Goal: Task Accomplishment & Management: Complete application form

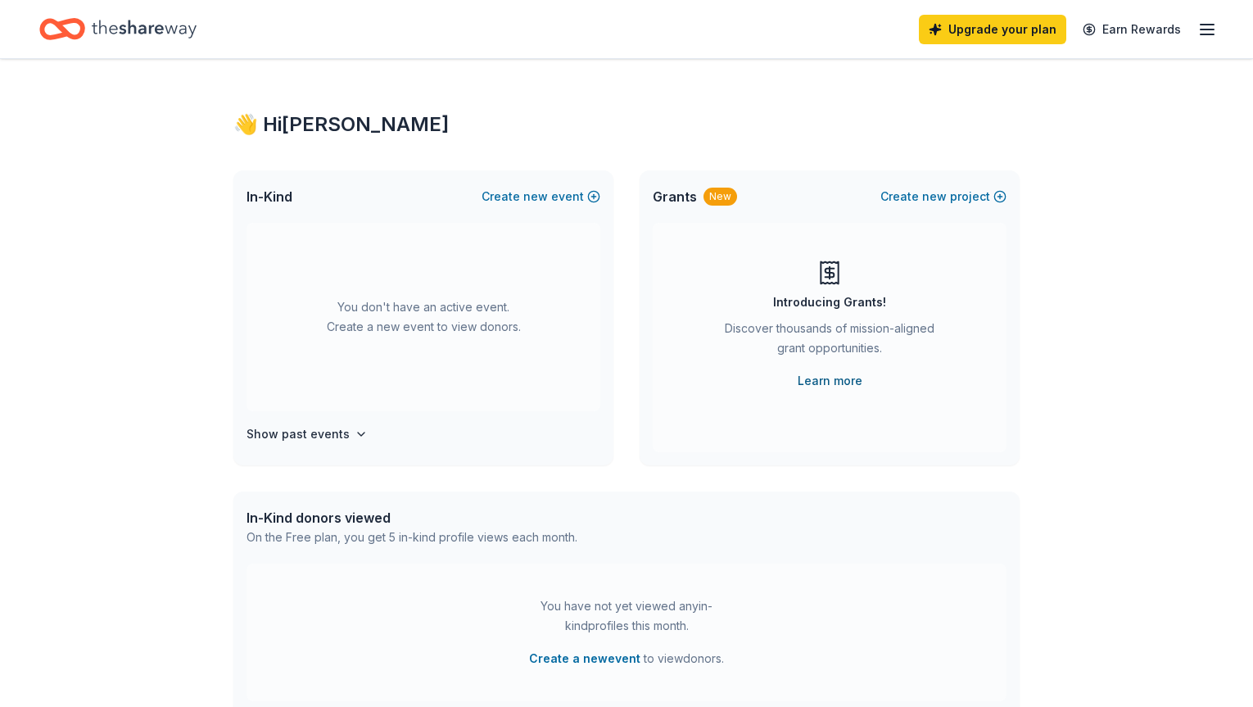
click at [836, 380] on link "Learn more" at bounding box center [830, 381] width 65 height 20
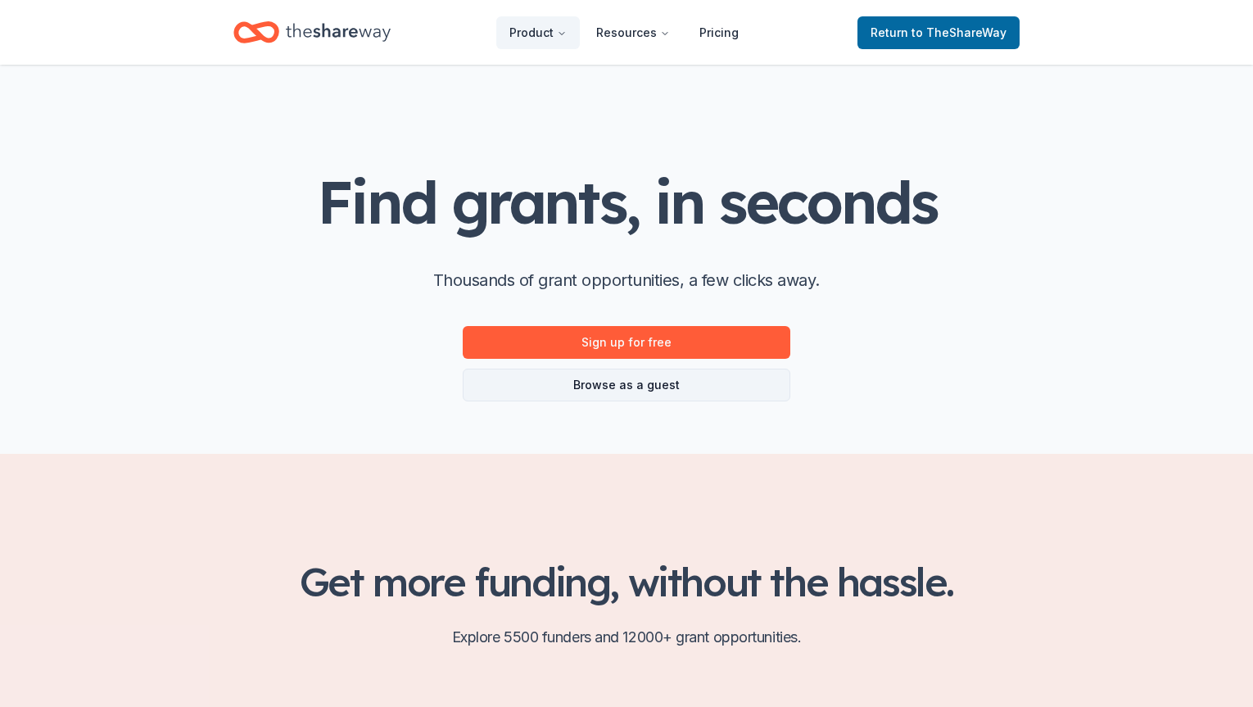
click at [685, 394] on link "Browse as a guest" at bounding box center [627, 385] width 328 height 33
click at [648, 383] on link "Browse as a guest" at bounding box center [627, 385] width 328 height 33
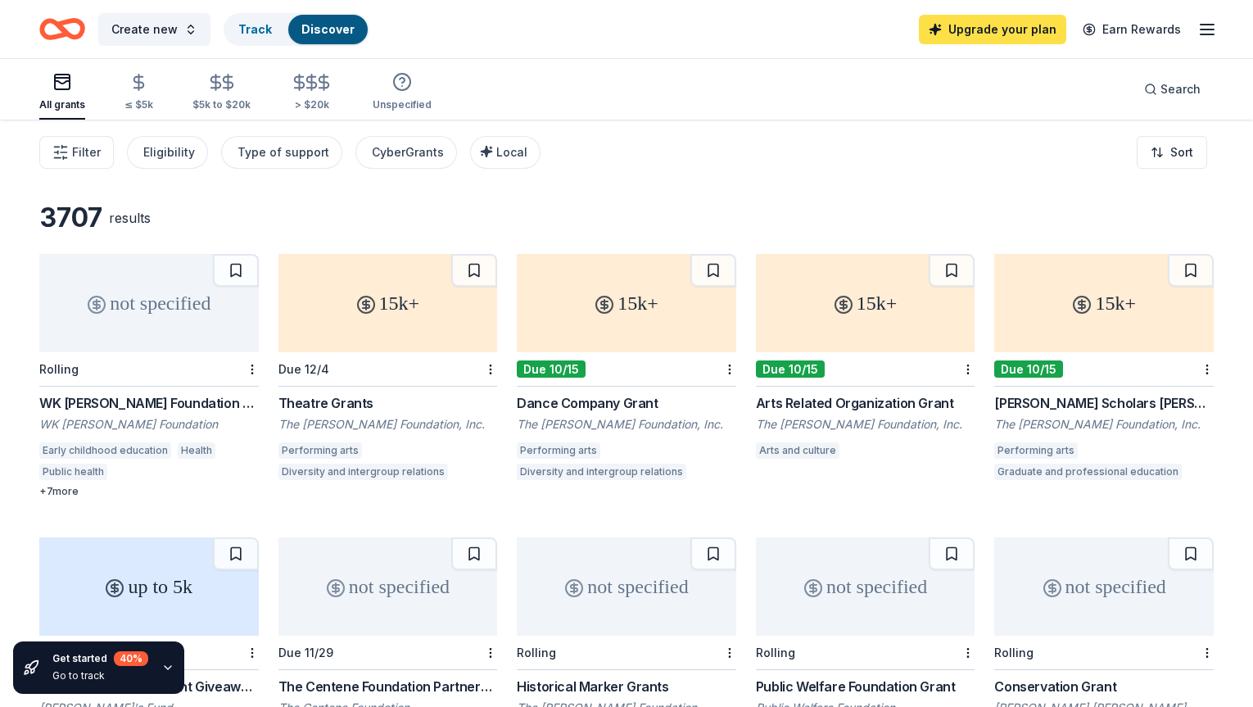
click at [996, 32] on link "Upgrade your plan" at bounding box center [992, 29] width 147 height 29
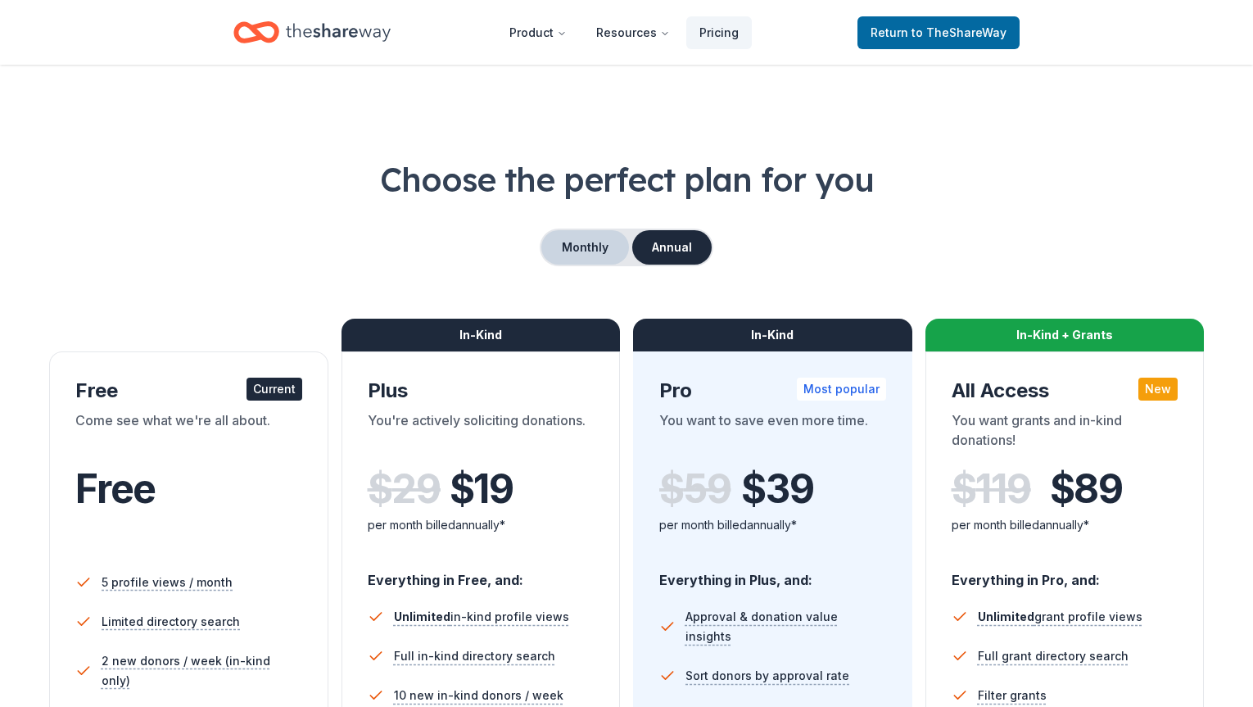
click at [591, 250] on button "Monthly" at bounding box center [585, 247] width 88 height 34
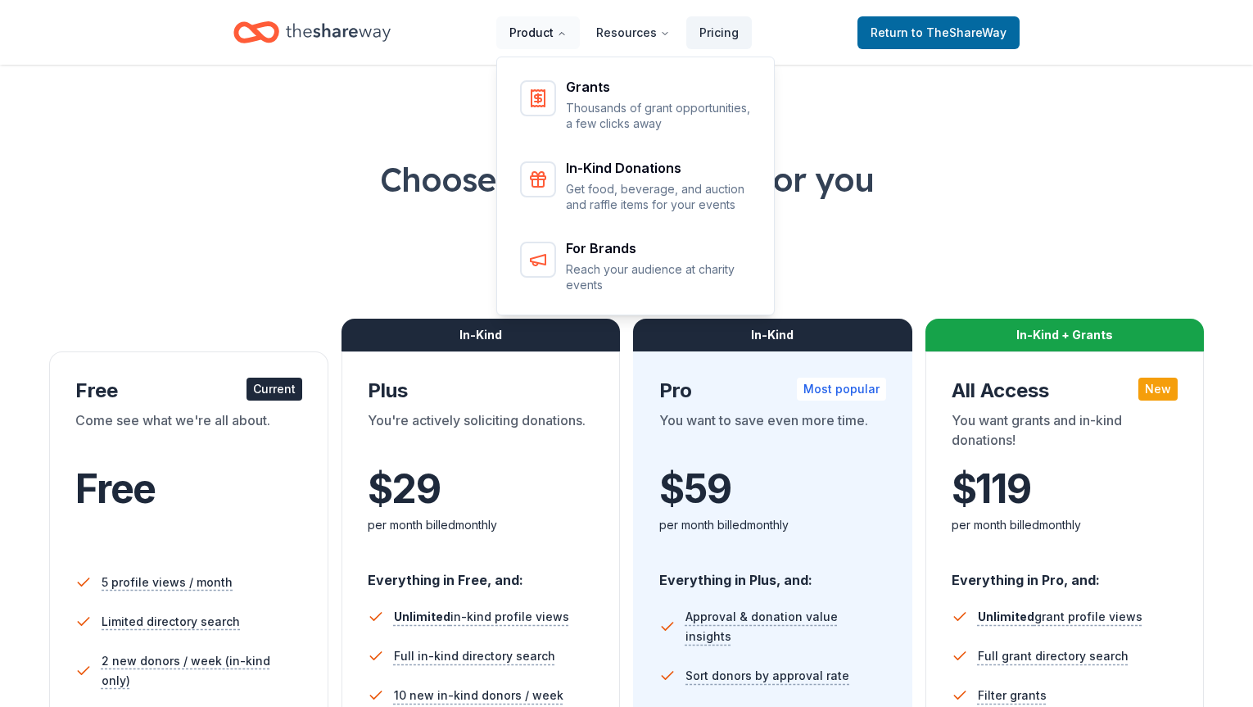
click at [545, 35] on button "Product" at bounding box center [538, 32] width 84 height 33
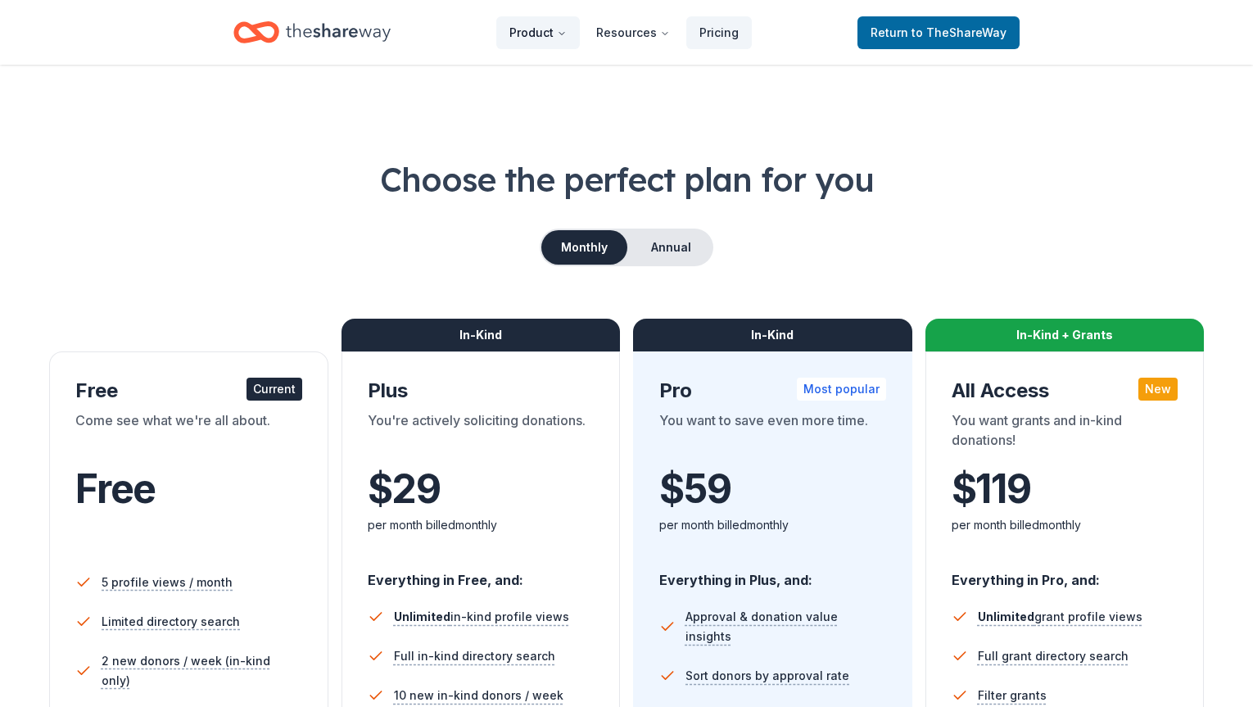
click at [564, 31] on icon "Main" at bounding box center [562, 34] width 10 height 10
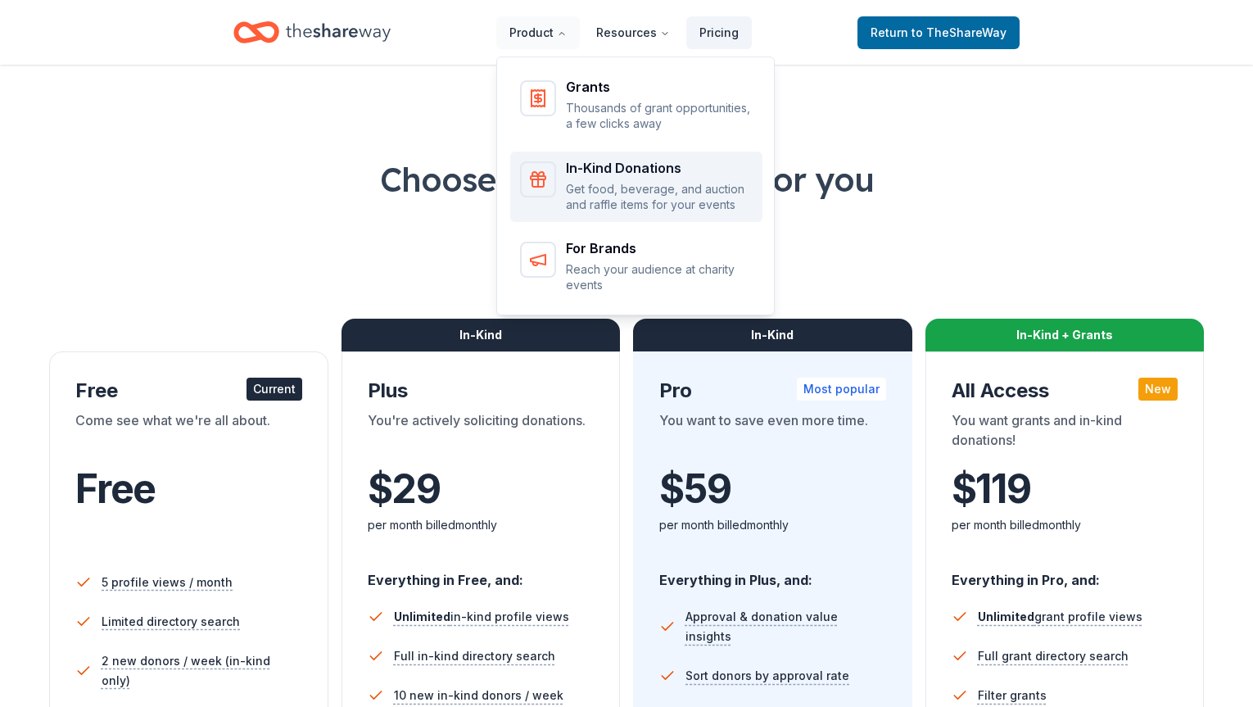
click at [626, 192] on p "Get food, beverage, and auction and raffle items for your events" at bounding box center [659, 197] width 187 height 32
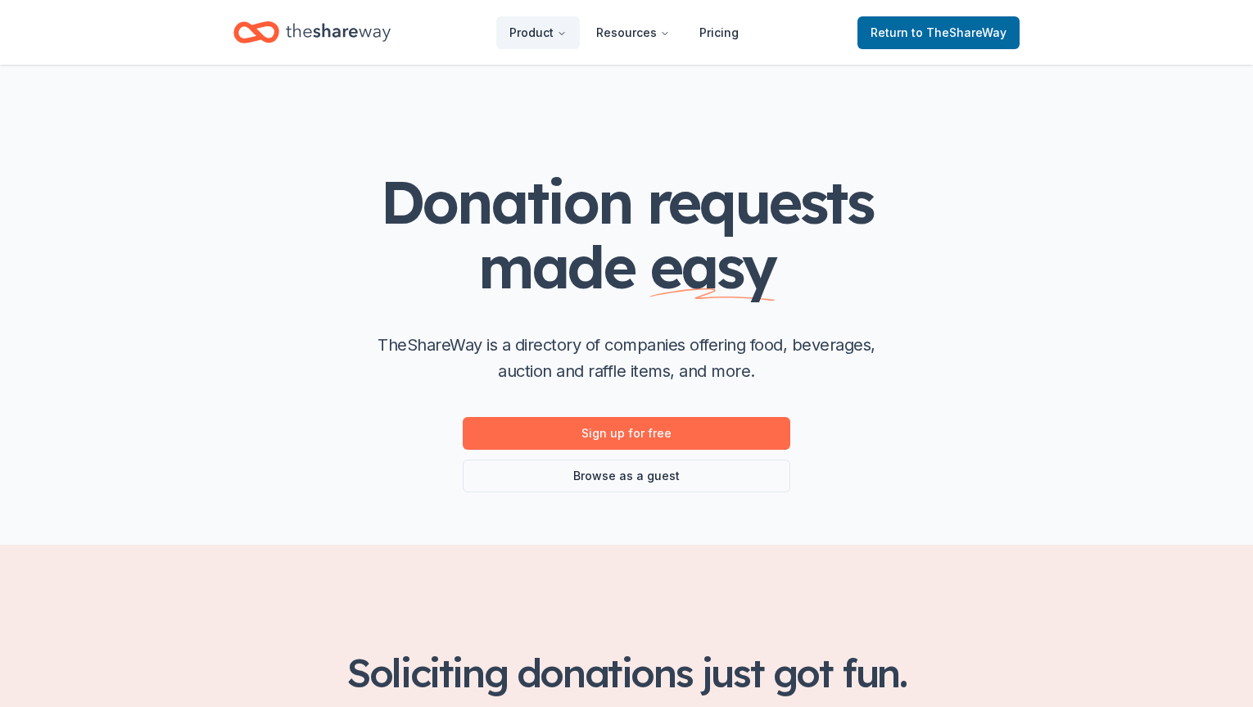
click at [621, 437] on link "Sign up for free" at bounding box center [627, 433] width 328 height 33
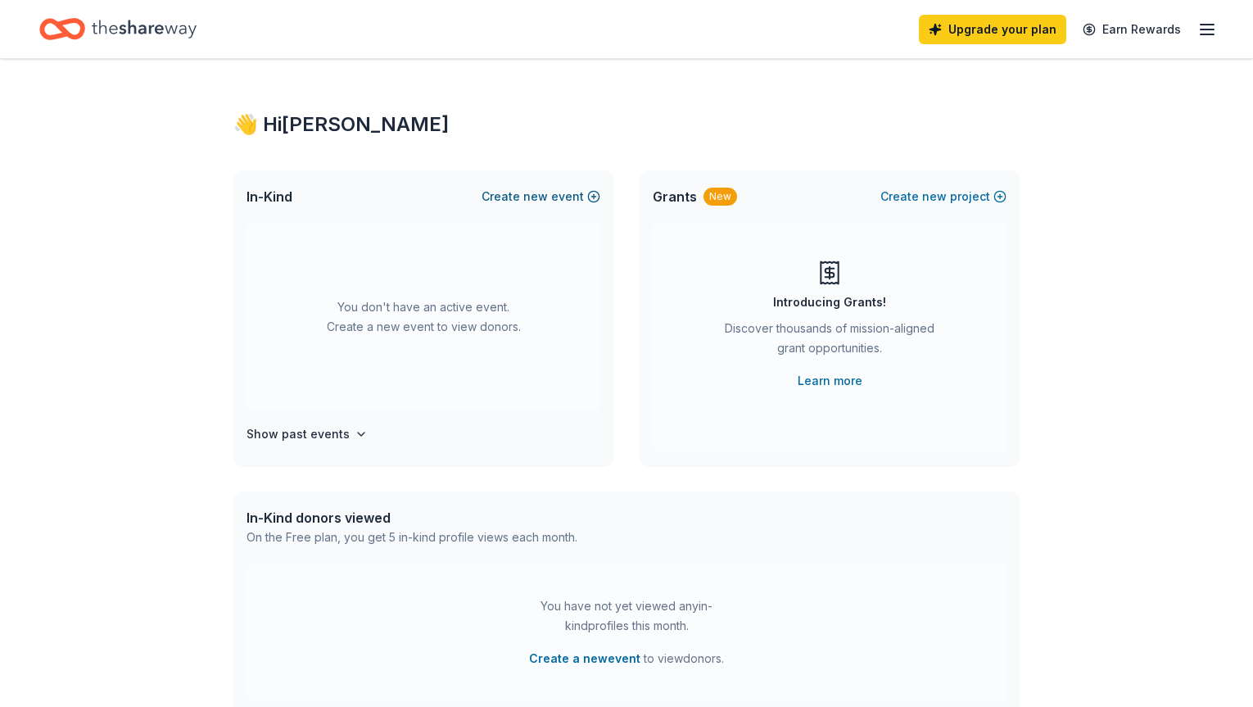
click at [580, 194] on button "Create new event" at bounding box center [541, 197] width 119 height 20
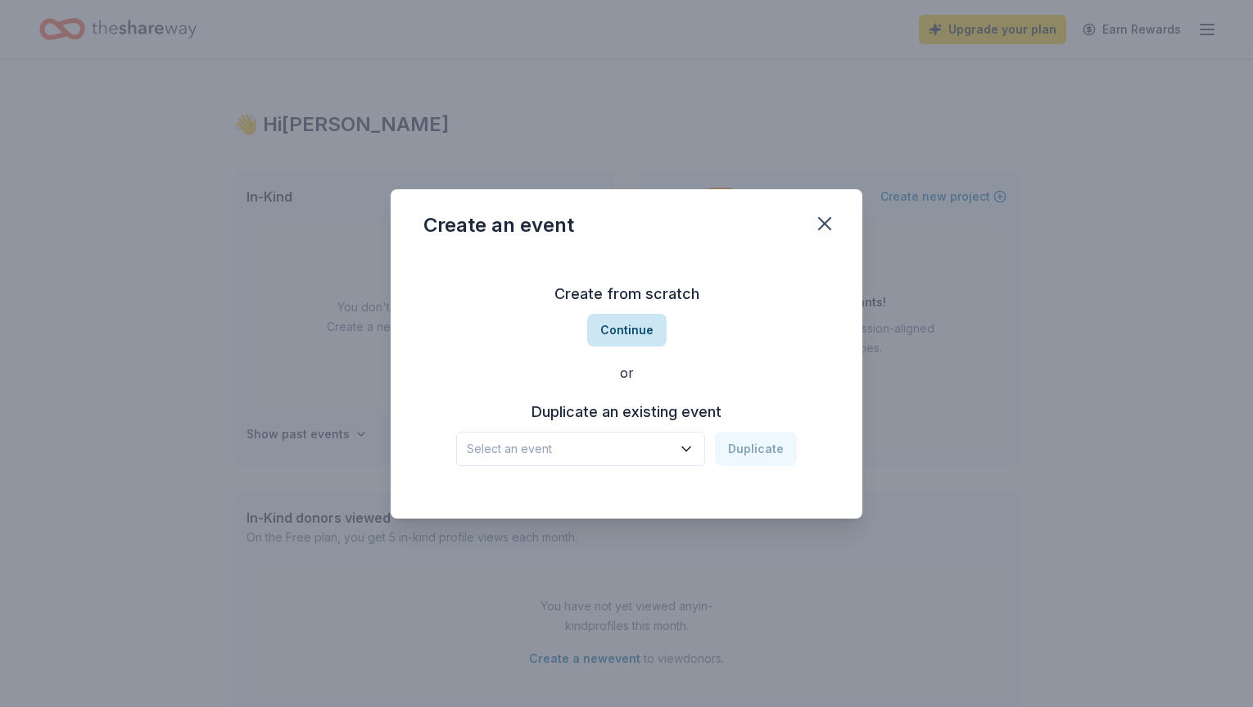
click at [625, 333] on button "Continue" at bounding box center [626, 330] width 79 height 33
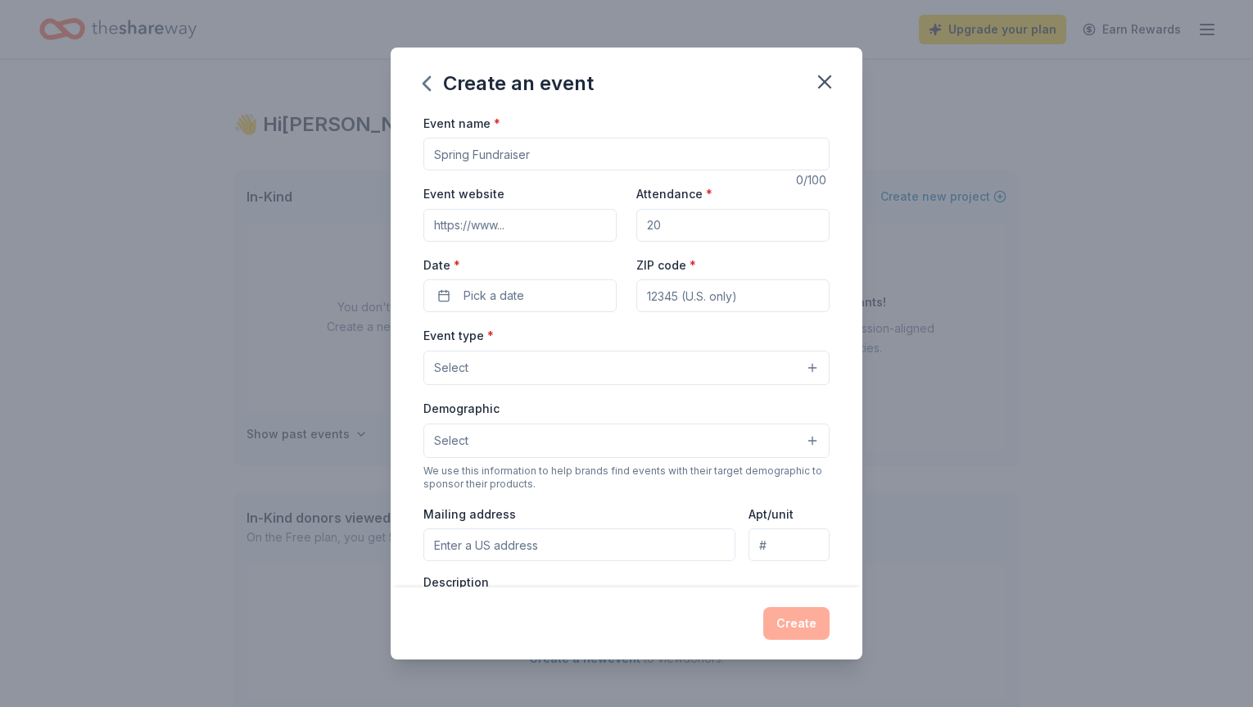
click at [532, 155] on input "Event name *" at bounding box center [626, 154] width 406 height 33
type input "T"
type input "Trivia Night"
click at [523, 224] on input "Event website" at bounding box center [519, 225] width 193 height 33
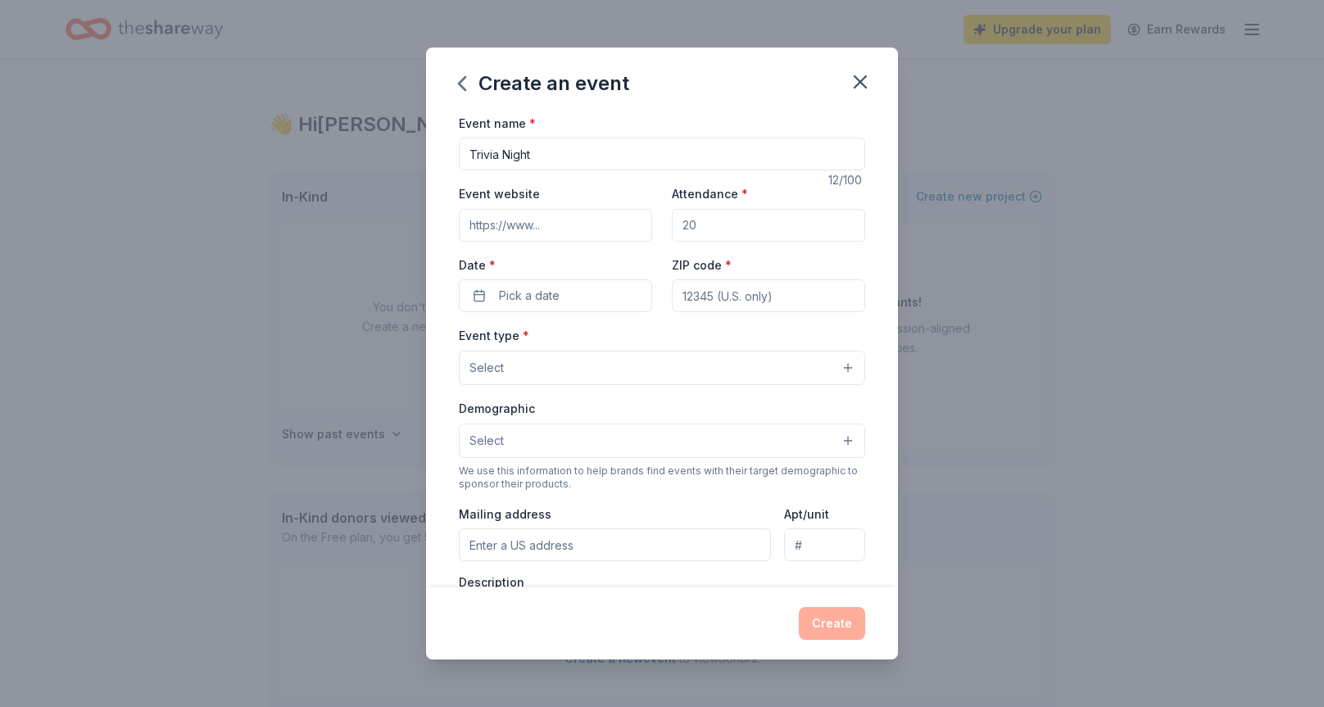
click at [612, 218] on input "Event website" at bounding box center [555, 225] width 193 height 33
paste input "[URL][DOMAIN_NAME]"
type input "[URL][DOMAIN_NAME]"
click at [572, 154] on input "Trivia Night" at bounding box center [662, 154] width 406 height 33
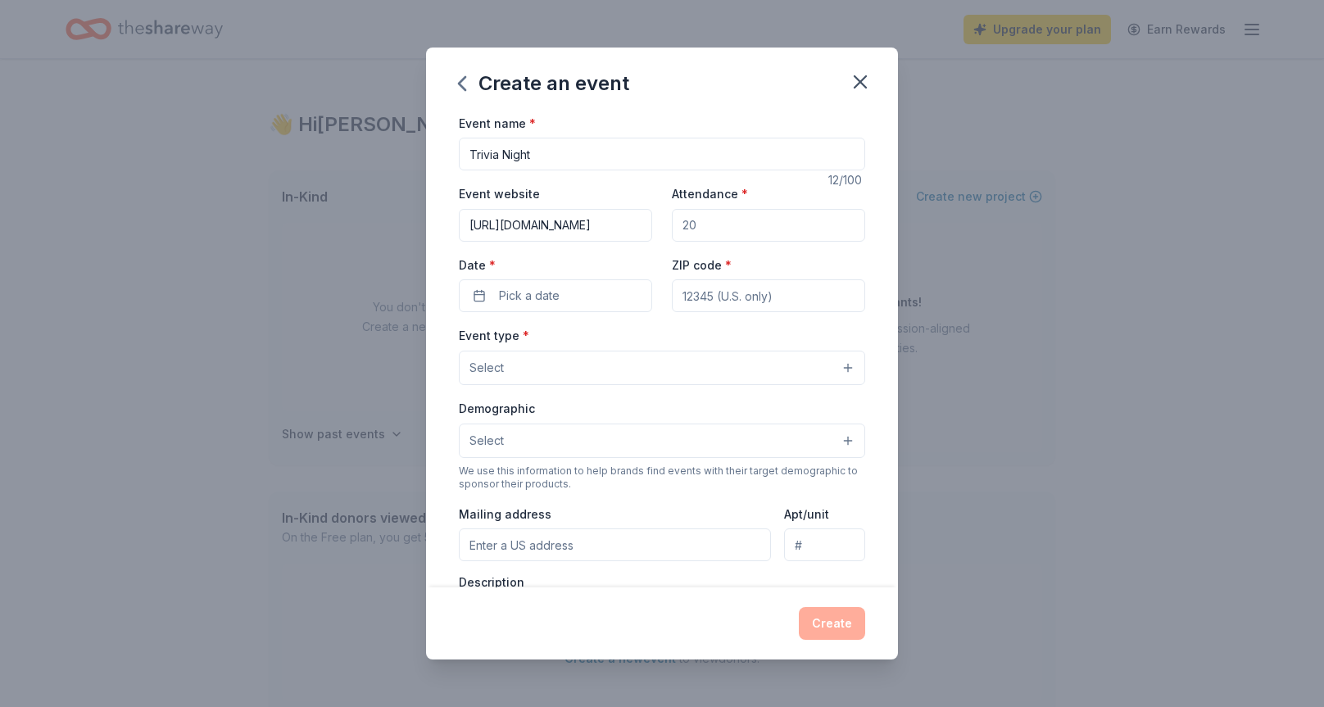
scroll to position [0, 0]
click at [745, 219] on input "Attendance *" at bounding box center [768, 225] width 193 height 33
type input "50"
click at [483, 296] on button "Pick a date" at bounding box center [555, 295] width 193 height 33
click at [468, 506] on button "19" at bounding box center [466, 509] width 29 height 29
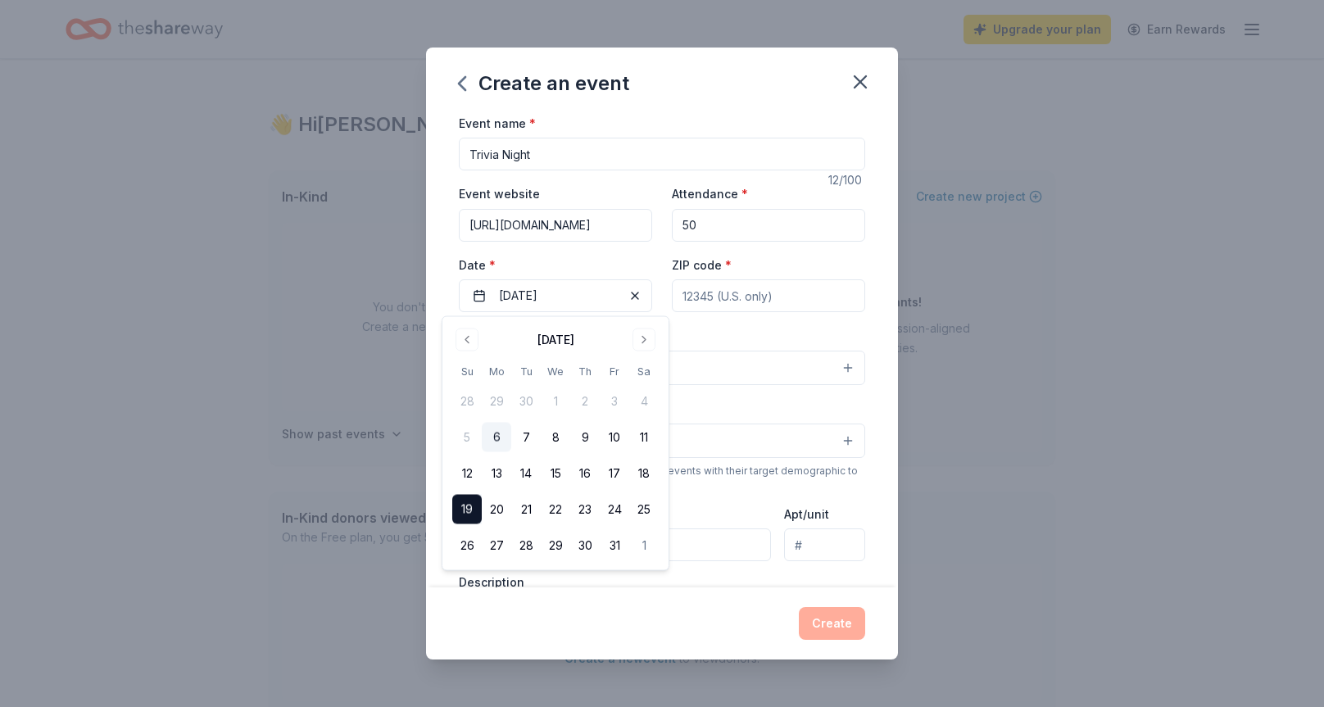
click at [787, 289] on input "ZIP code *" at bounding box center [768, 295] width 193 height 33
click at [591, 147] on input "Trivia Night" at bounding box center [662, 154] width 406 height 33
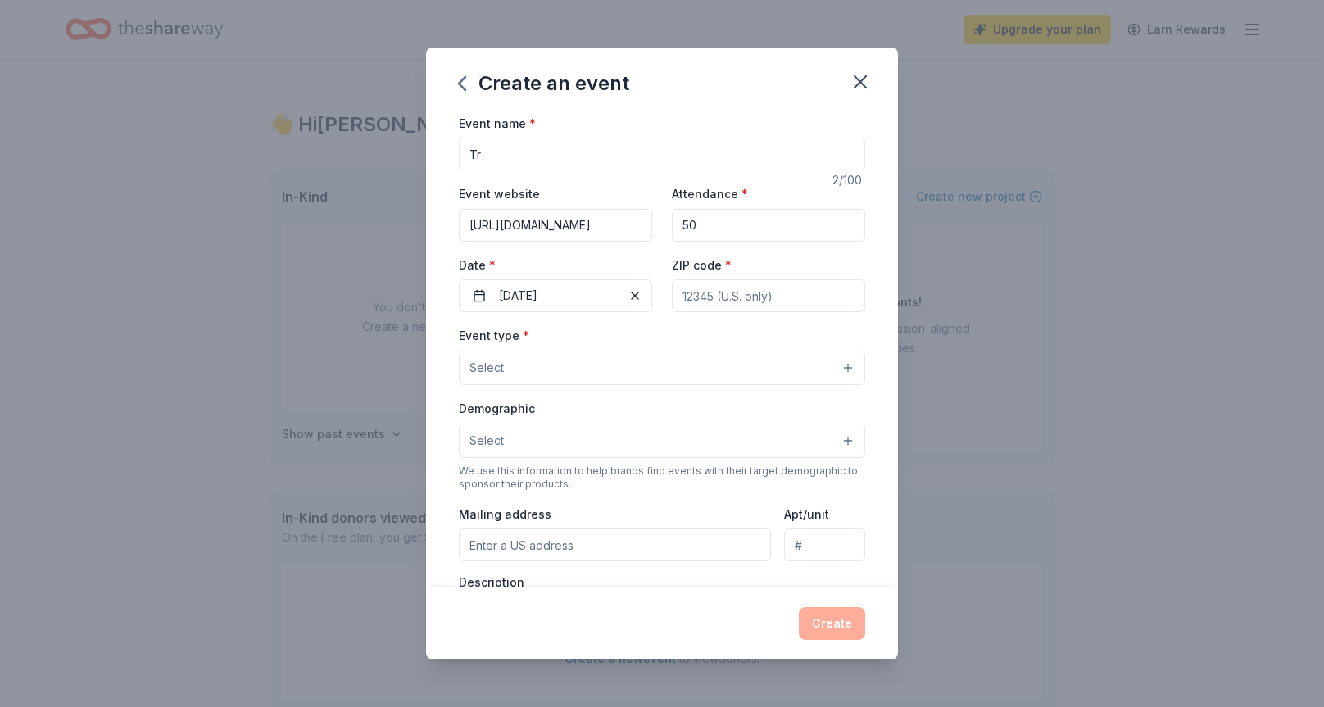
type input "T"
type input "The [PERSON_NAME] Project presents our first Trivia Night"
click at [794, 301] on input "ZIP code *" at bounding box center [768, 295] width 193 height 33
type input "63303"
click at [849, 365] on button "Select" at bounding box center [662, 368] width 406 height 34
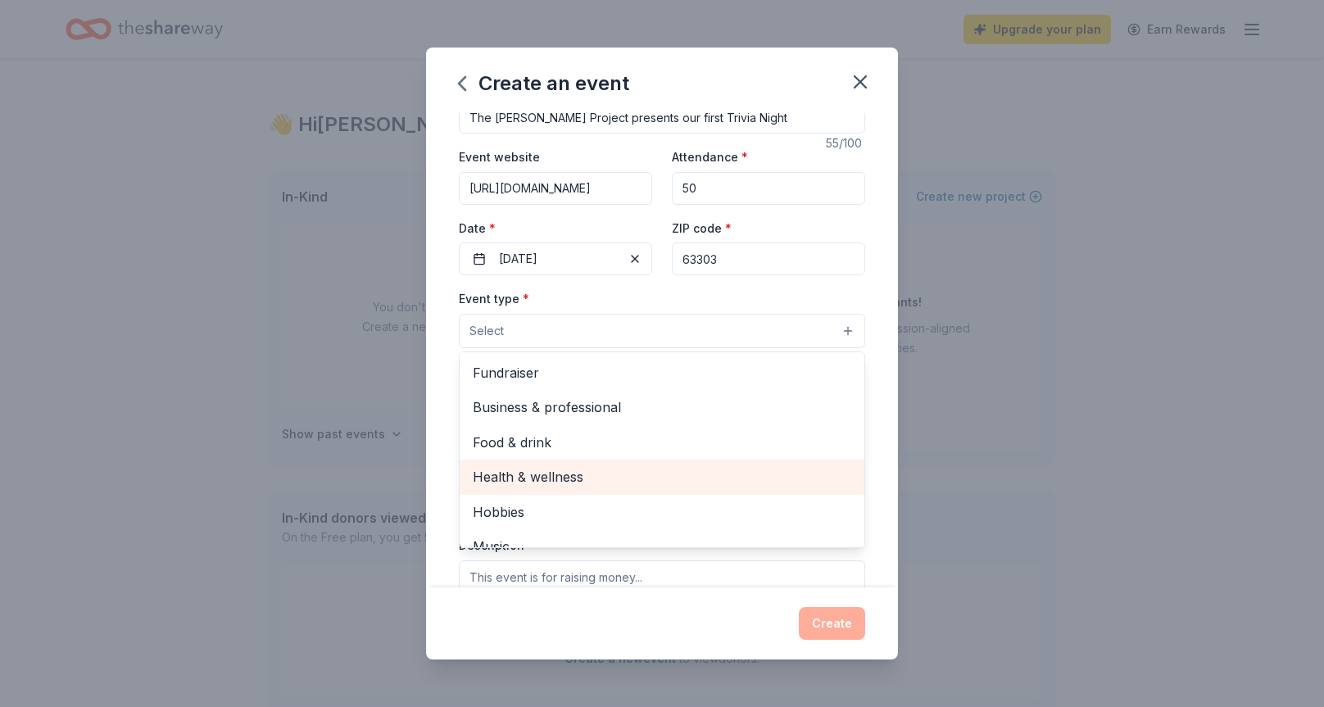
scroll to position [33, 0]
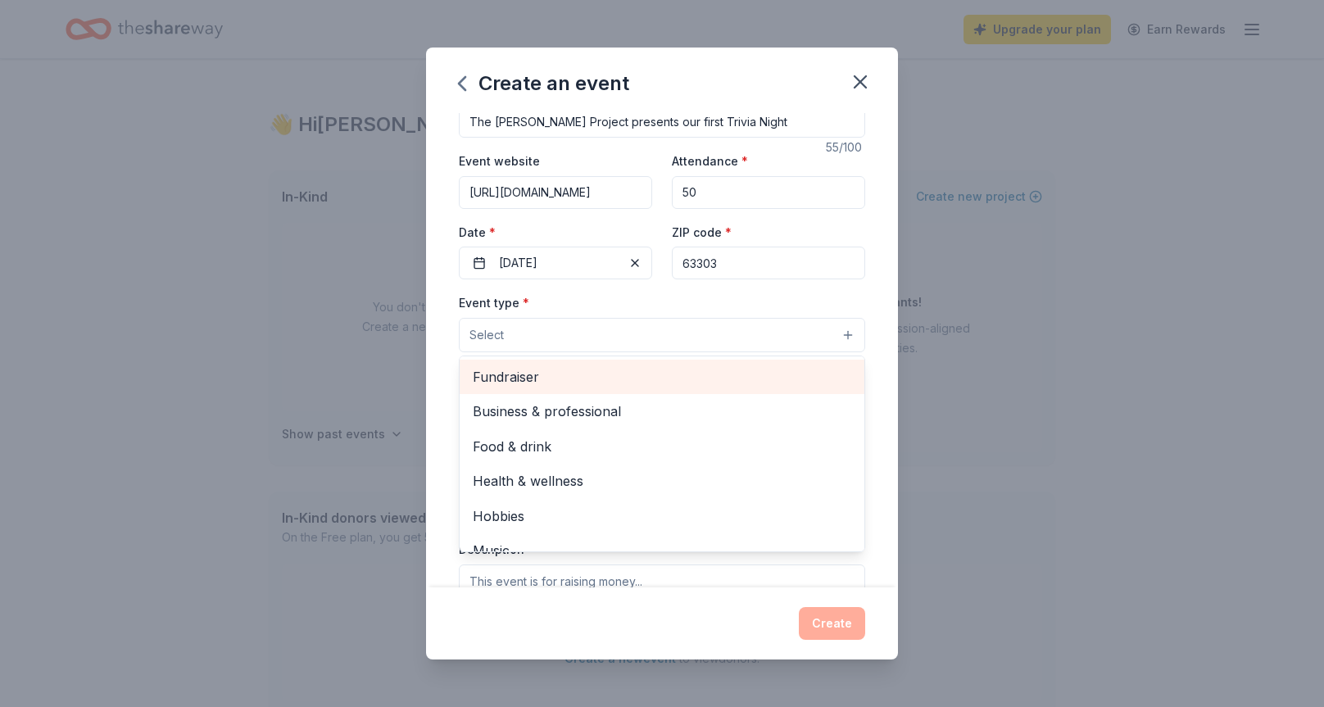
click at [650, 370] on span "Fundraiser" at bounding box center [662, 376] width 378 height 21
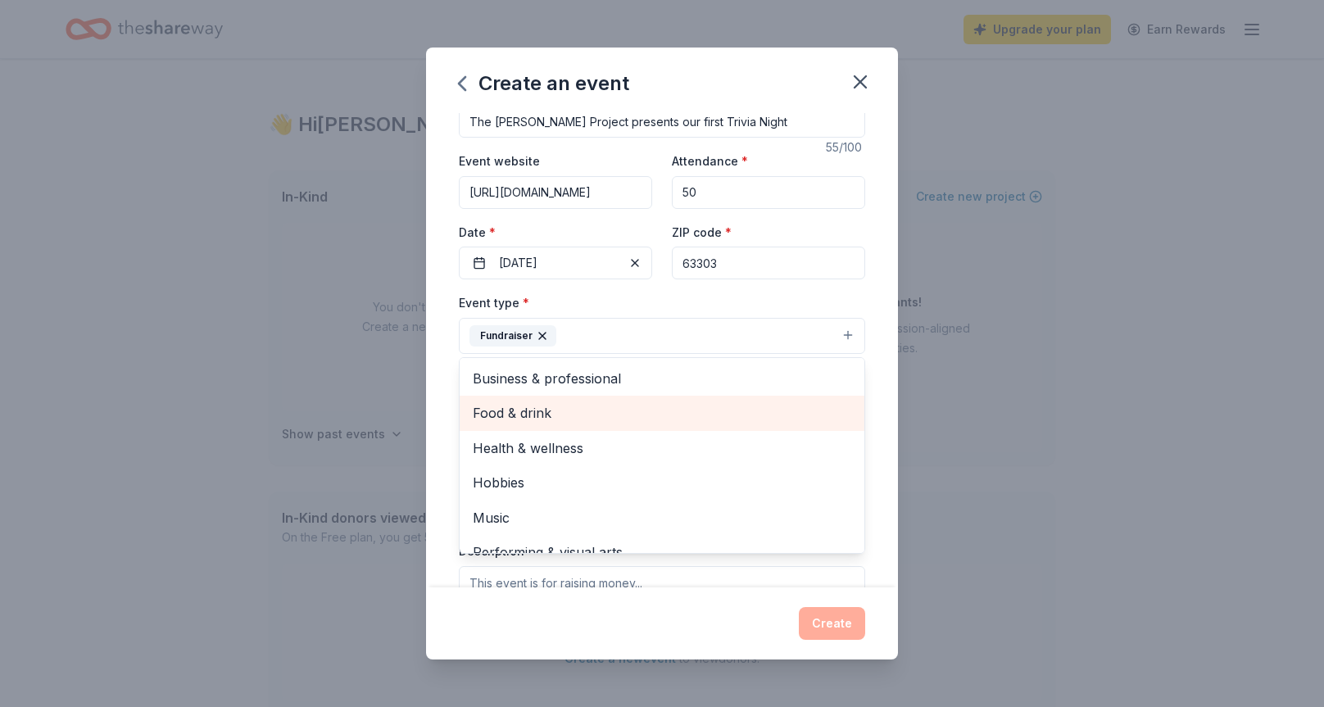
click at [587, 408] on span "Food & drink" at bounding box center [662, 412] width 378 height 21
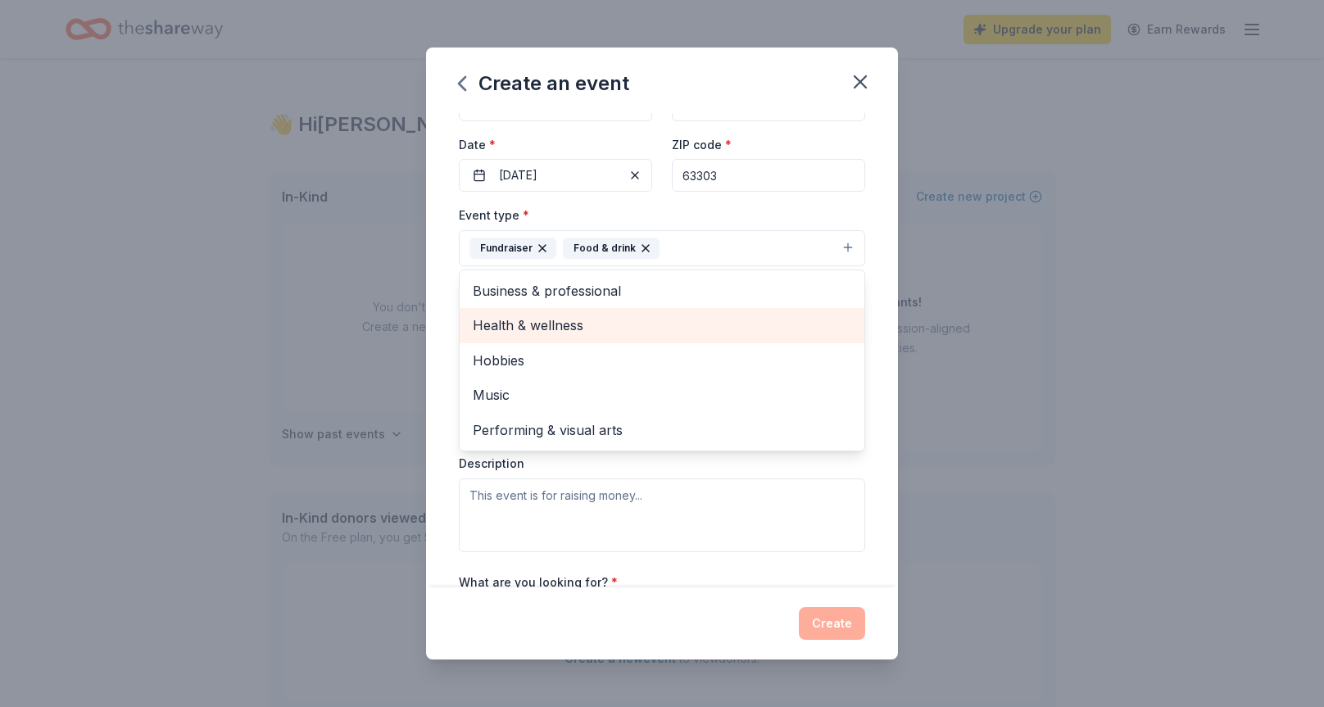
scroll to position [126, 0]
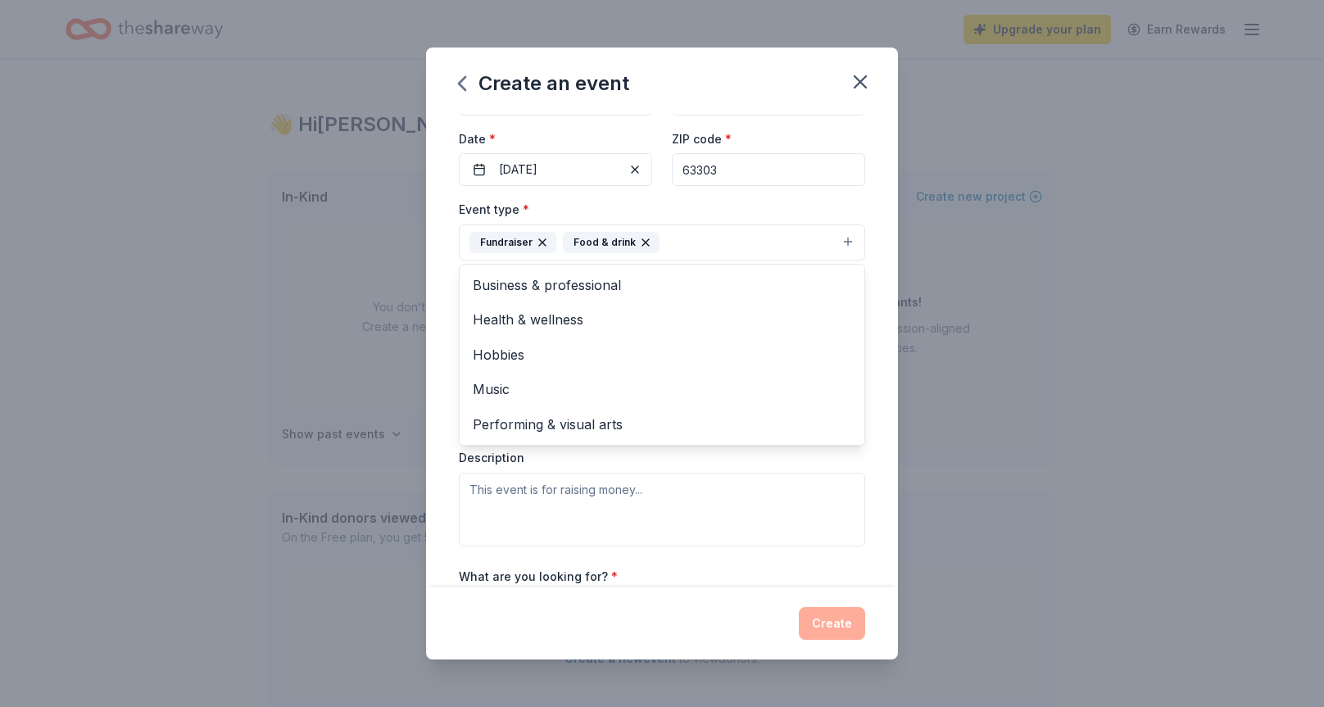
click at [432, 397] on div "Event name * The [PERSON_NAME] Project presents our first Trivia Night 55 /100 …" at bounding box center [662, 350] width 472 height 475
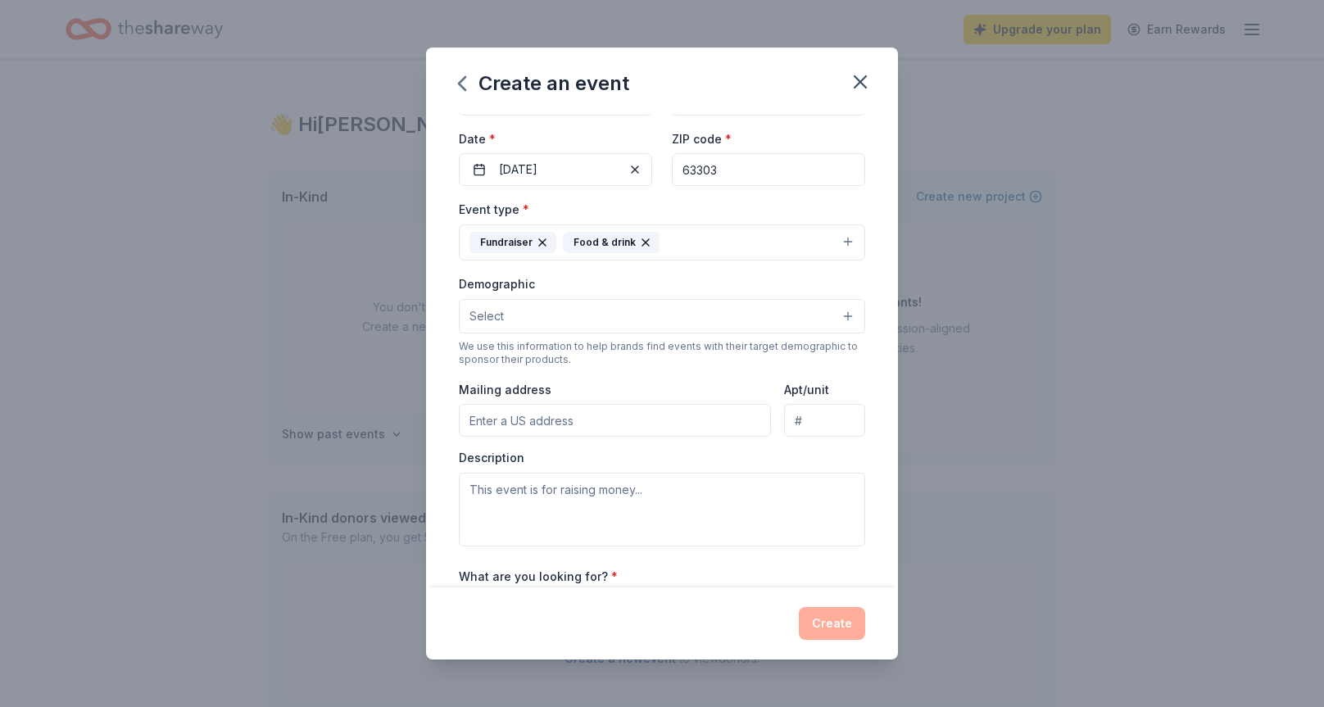
click at [840, 311] on button "Select" at bounding box center [662, 316] width 406 height 34
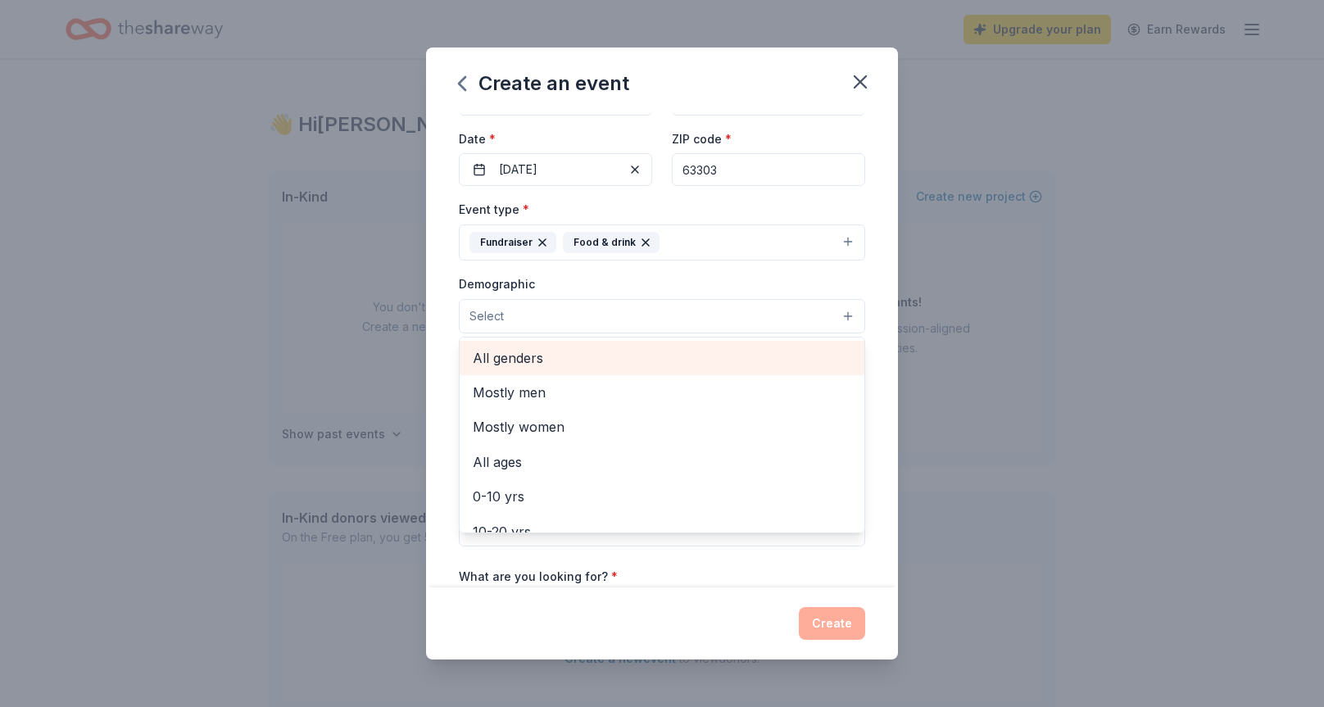
click at [761, 356] on span "All genders" at bounding box center [662, 357] width 378 height 21
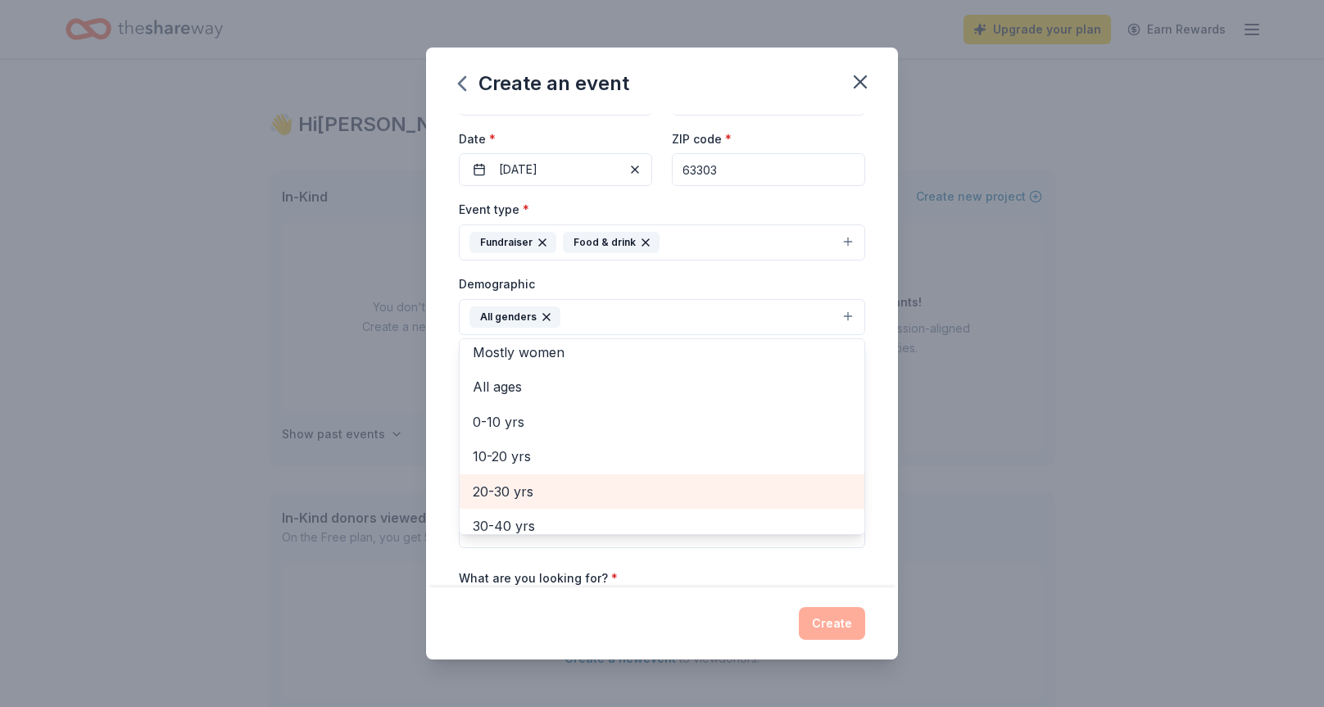
scroll to position [43, 0]
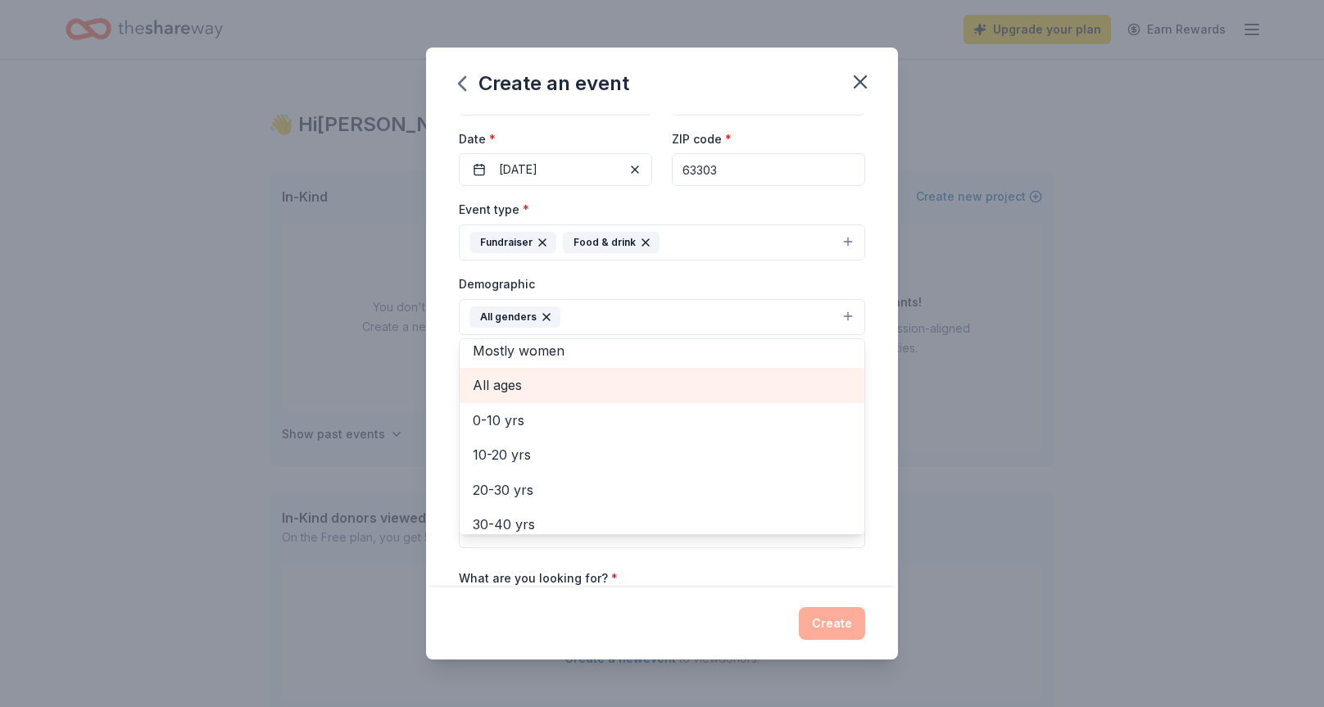
click at [706, 387] on span "All ages" at bounding box center [662, 384] width 378 height 21
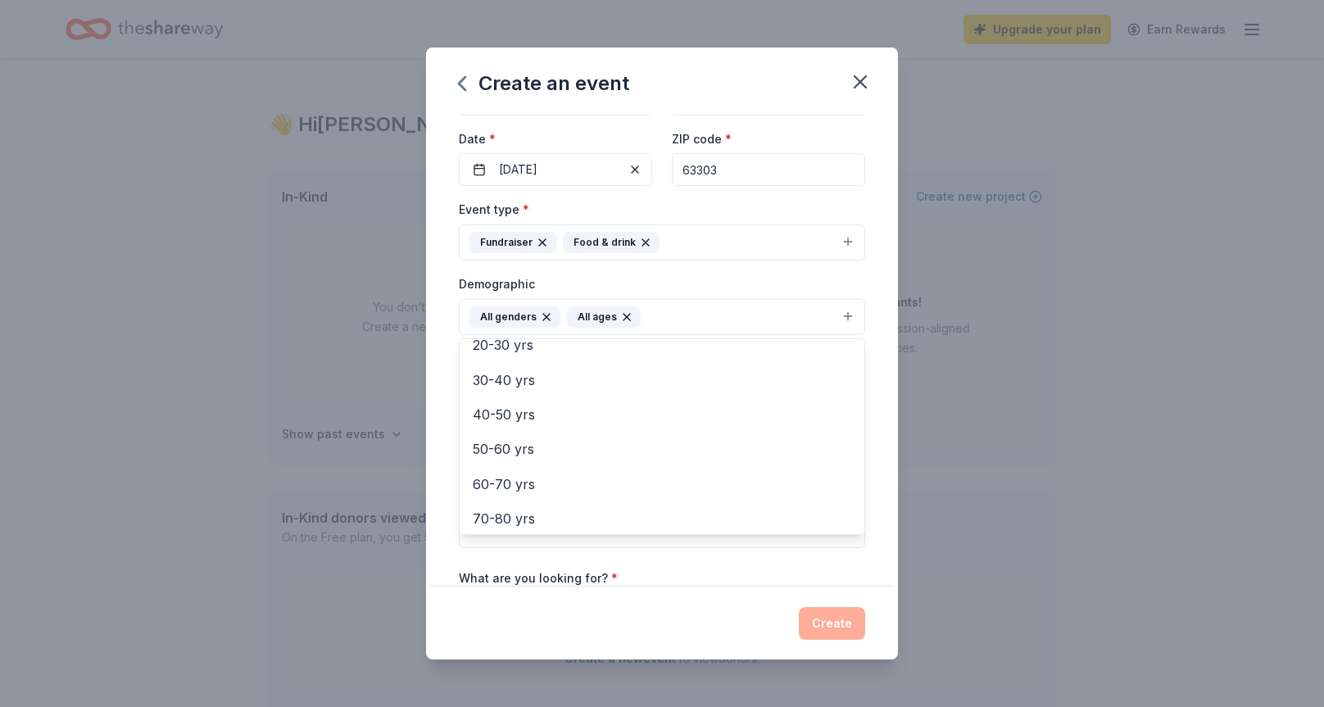
scroll to position [170, 0]
click at [445, 496] on div "Event name * The [PERSON_NAME] Project presents our first Trivia Night 55 /100 …" at bounding box center [662, 350] width 472 height 475
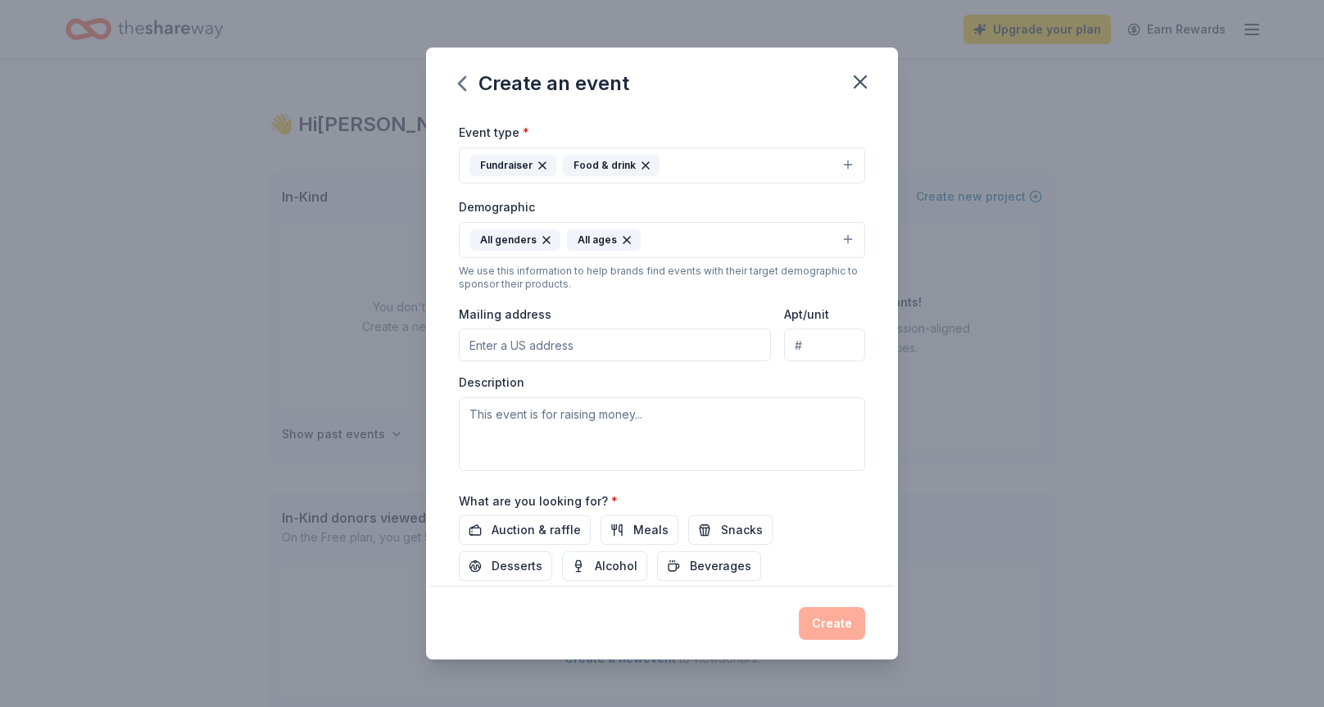
scroll to position [205, 0]
click at [568, 342] on input "Mailing address" at bounding box center [615, 343] width 312 height 33
type input "q"
type input "[STREET_ADDRESS][PERSON_NAME]"
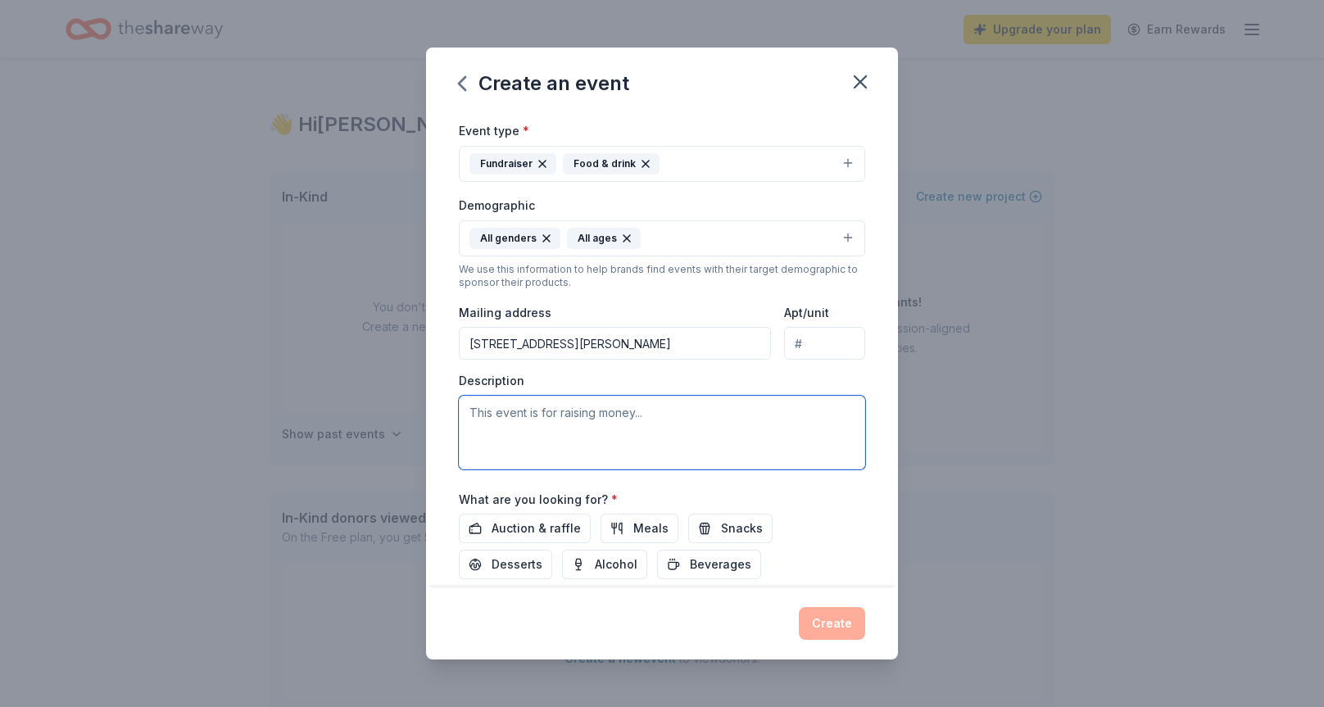
click at [667, 412] on textarea at bounding box center [662, 433] width 406 height 74
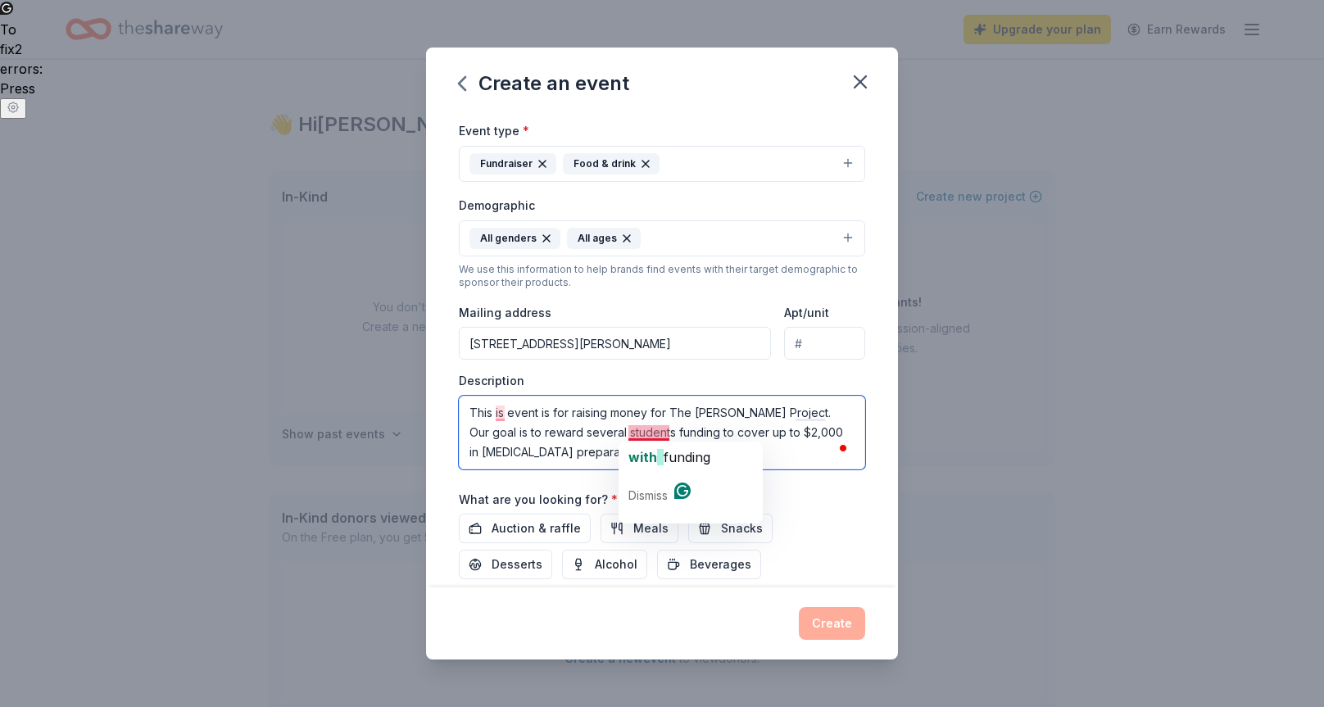
click at [684, 459] on span "funding" at bounding box center [686, 457] width 47 height 16
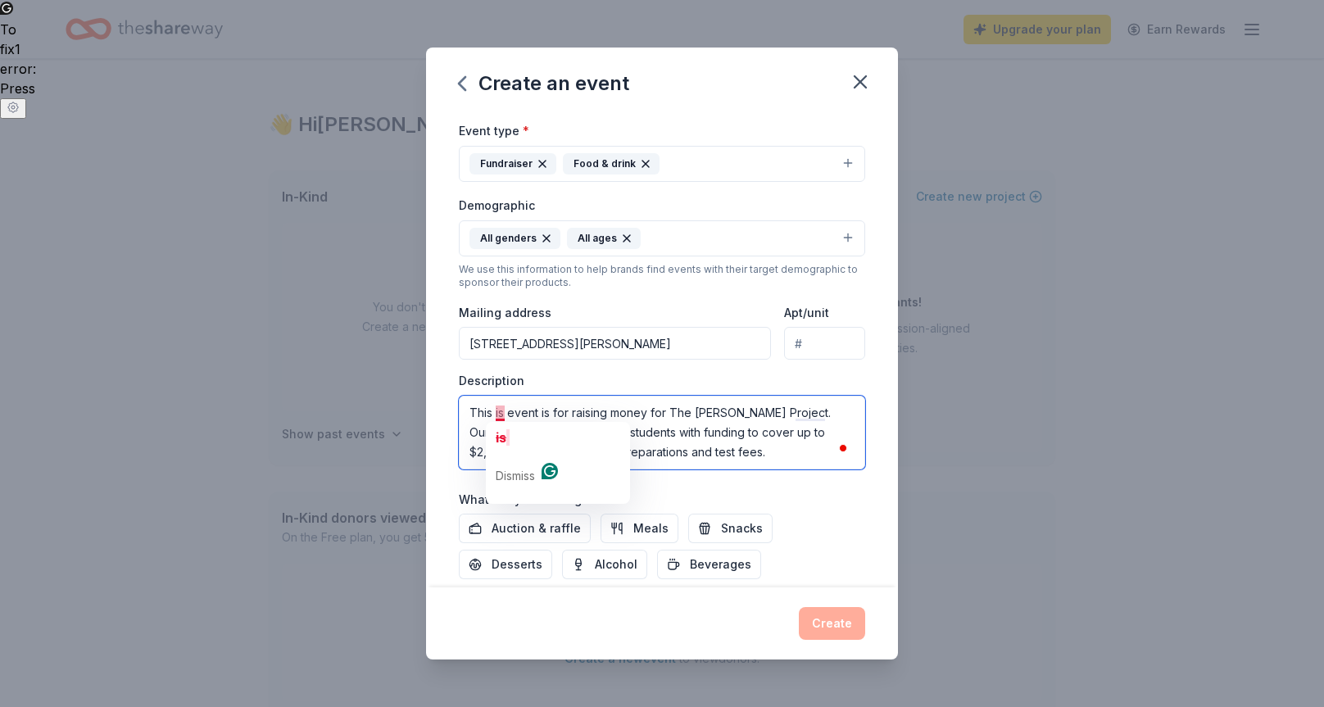
click at [500, 415] on textarea "This is event is for raising money for The [PERSON_NAME] Project. Our goal is t…" at bounding box center [662, 433] width 406 height 74
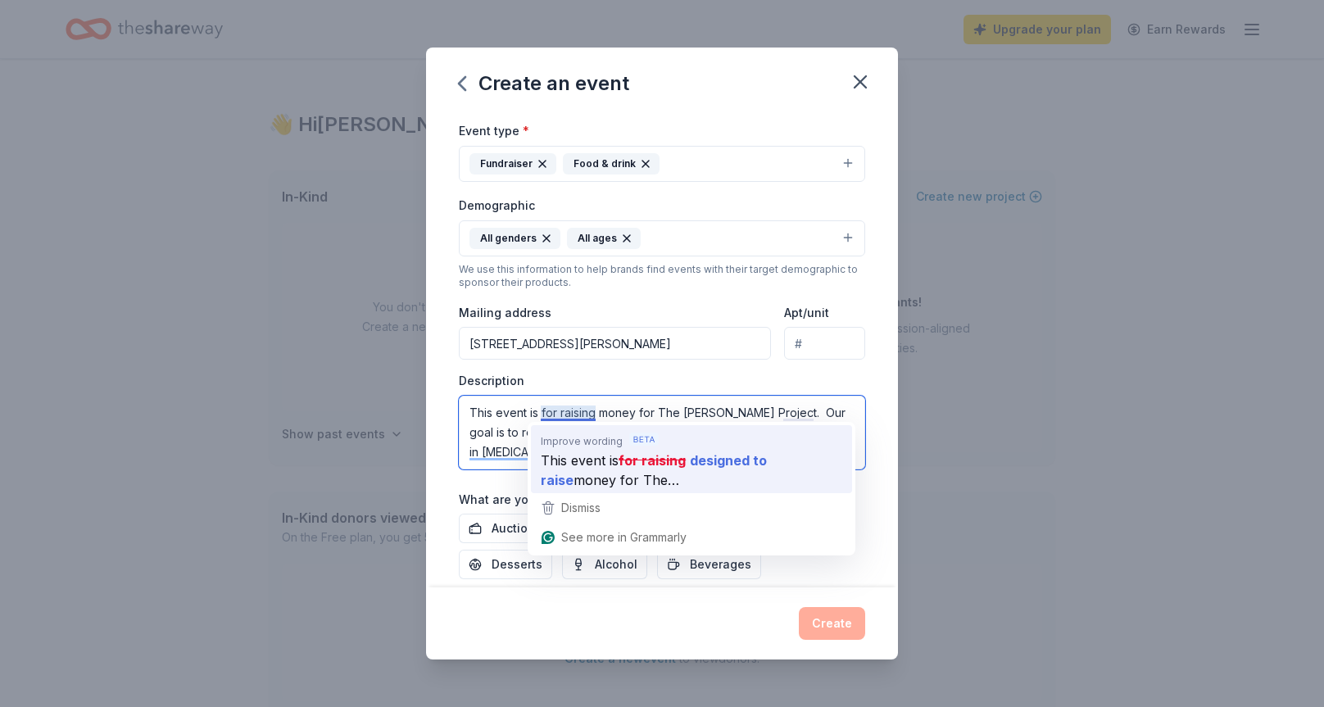
click at [673, 460] on strong "for raising" at bounding box center [651, 460] width 67 height 20
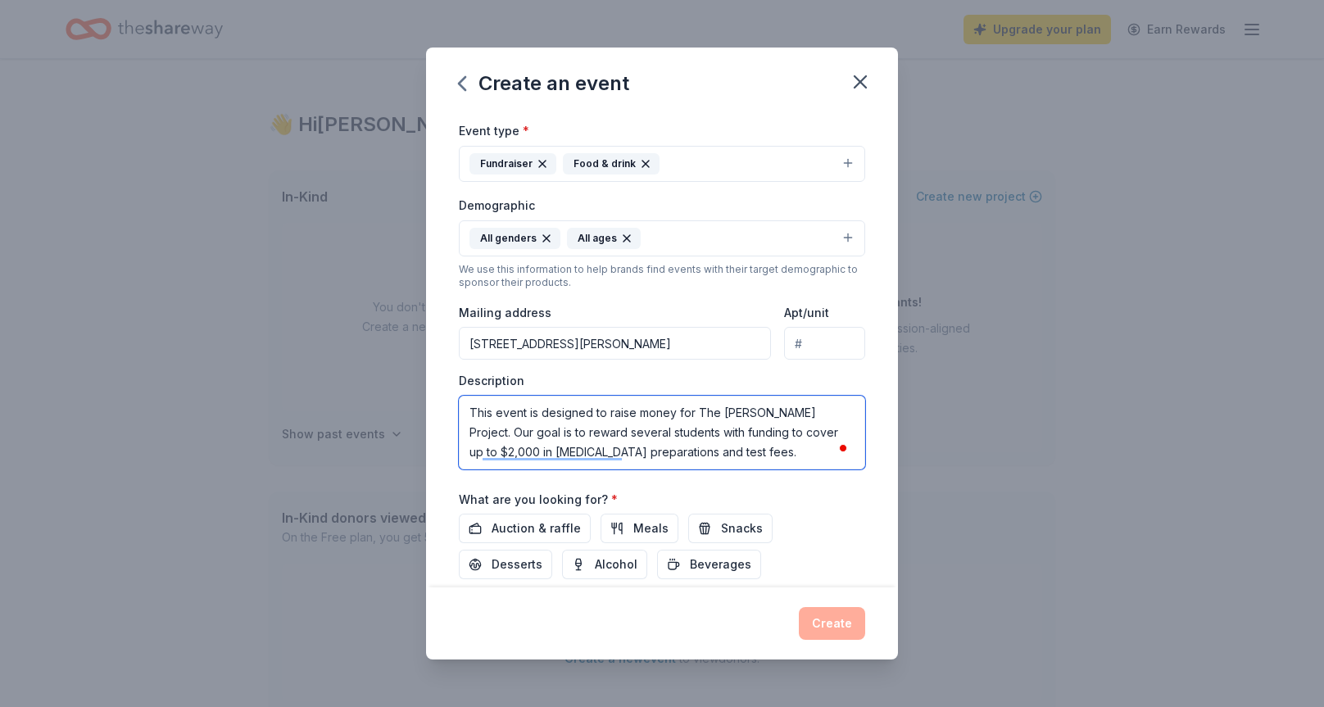
click at [775, 428] on textarea "This event is designed to raise money for The [PERSON_NAME] Project. Our goal i…" at bounding box center [662, 433] width 406 height 74
click at [802, 437] on textarea "This event is designed to raise money for The [PERSON_NAME] Project. Our goal i…" at bounding box center [662, 433] width 406 height 74
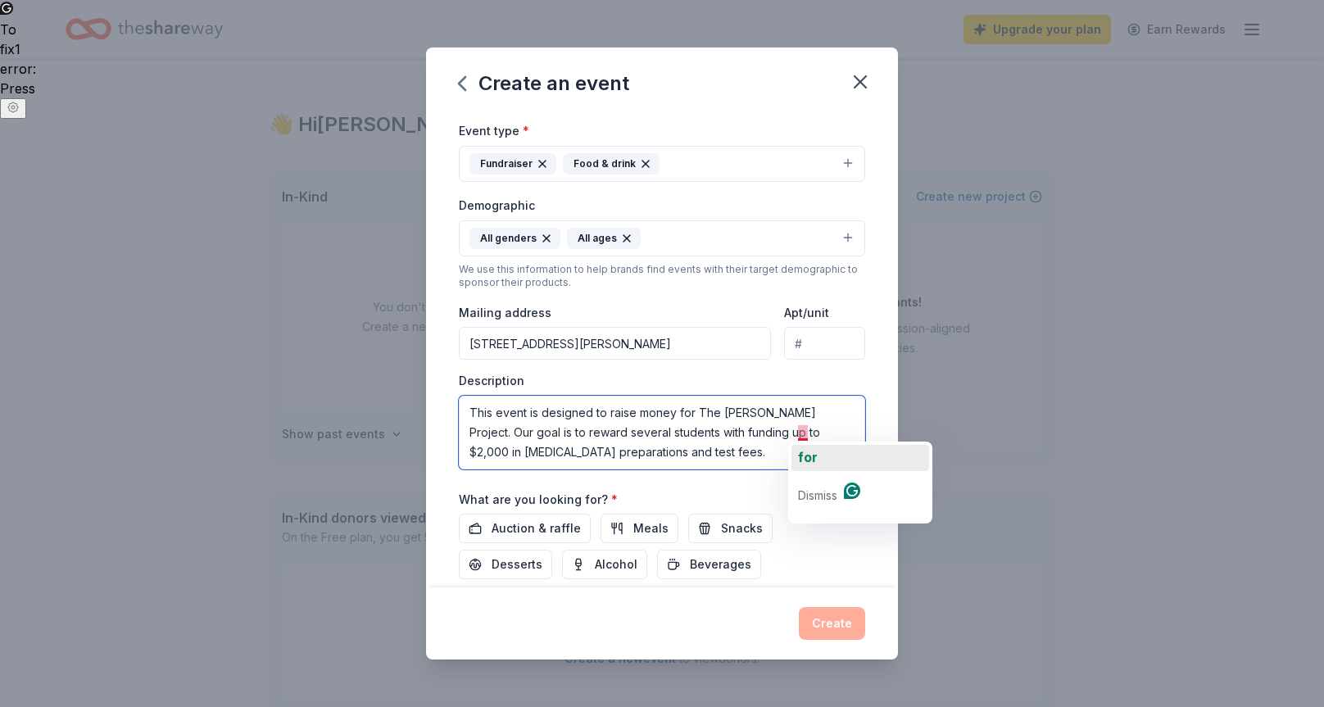
click at [808, 459] on span "for" at bounding box center [808, 457] width 20 height 16
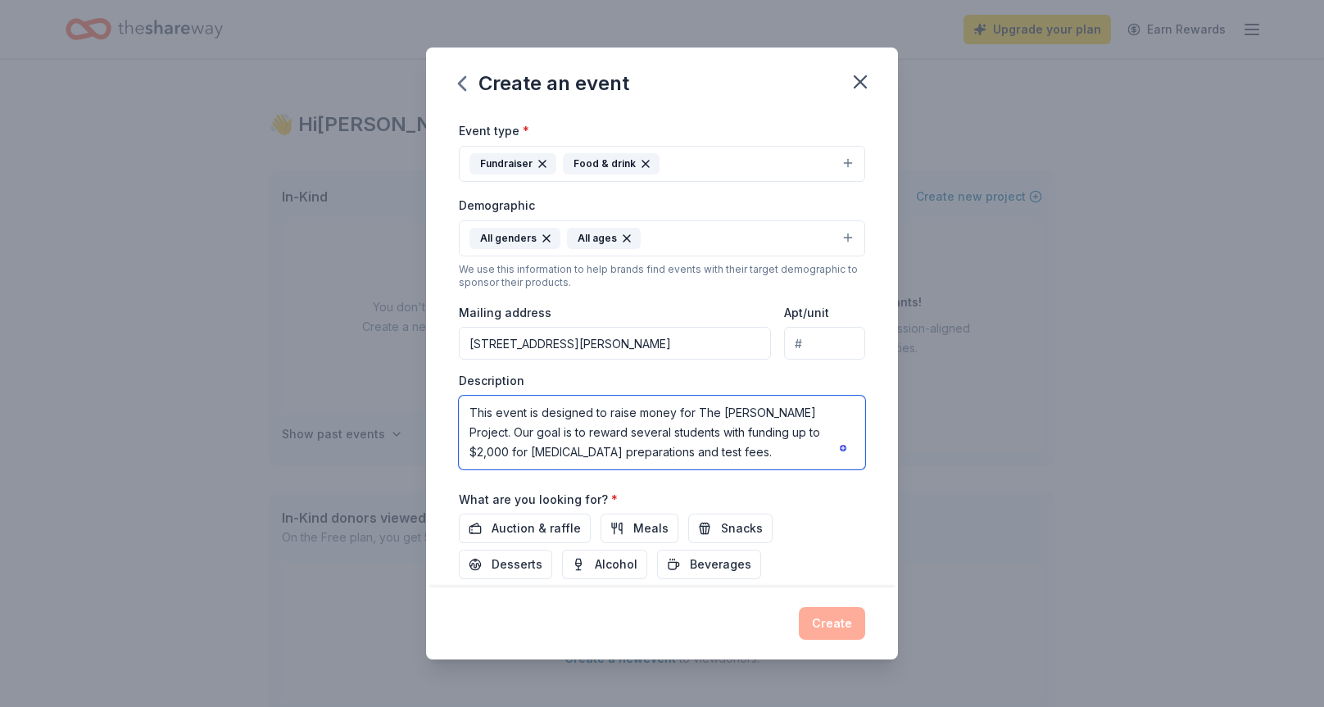
click at [573, 454] on textarea "This event is designed to raise money for The [PERSON_NAME] Project. Our goal i…" at bounding box center [662, 433] width 406 height 74
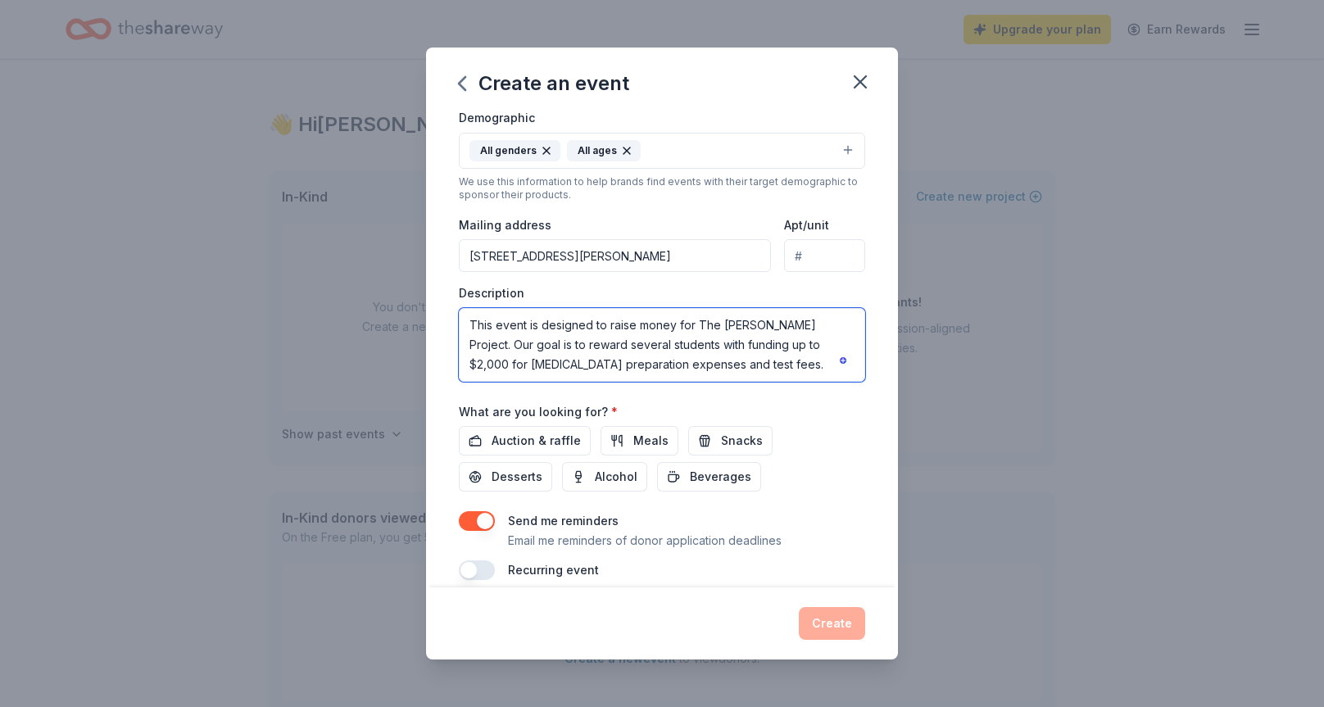
scroll to position [311, 0]
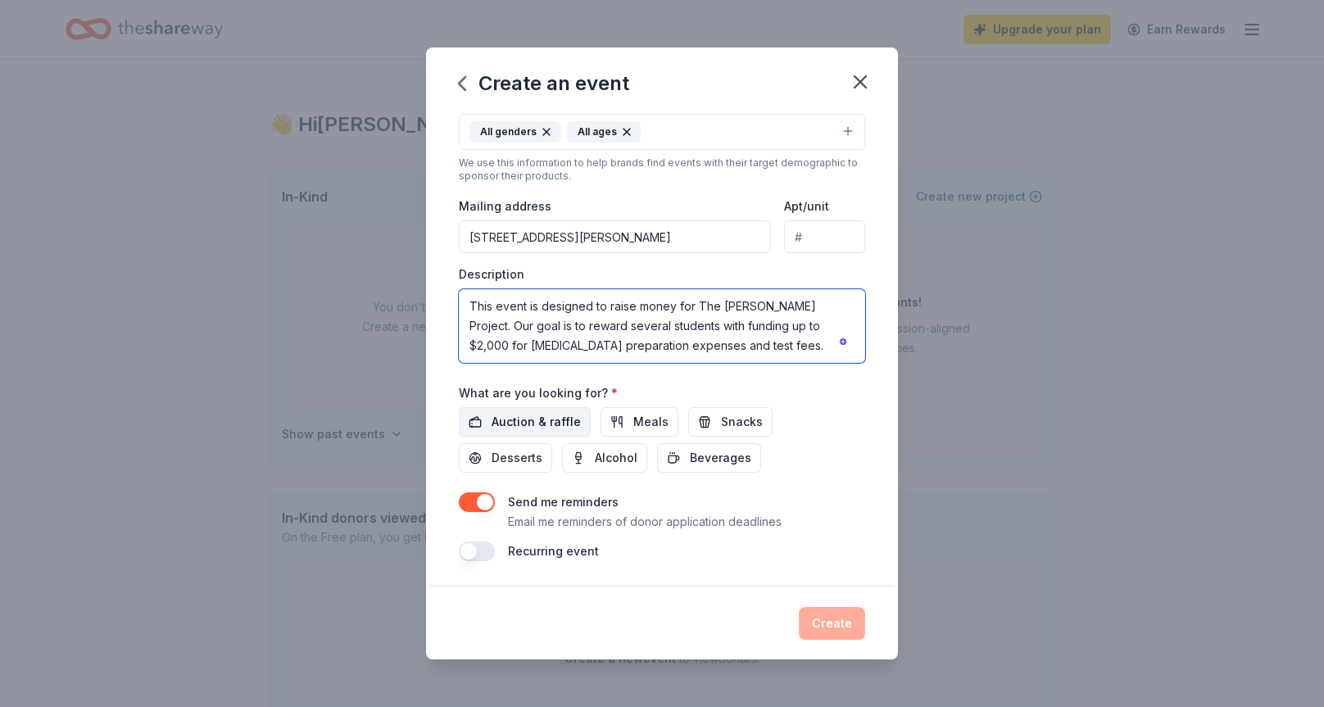
type textarea "This event is designed to raise money for The [PERSON_NAME] Project. Our goal i…"
click at [559, 419] on span "Auction & raffle" at bounding box center [535, 422] width 89 height 20
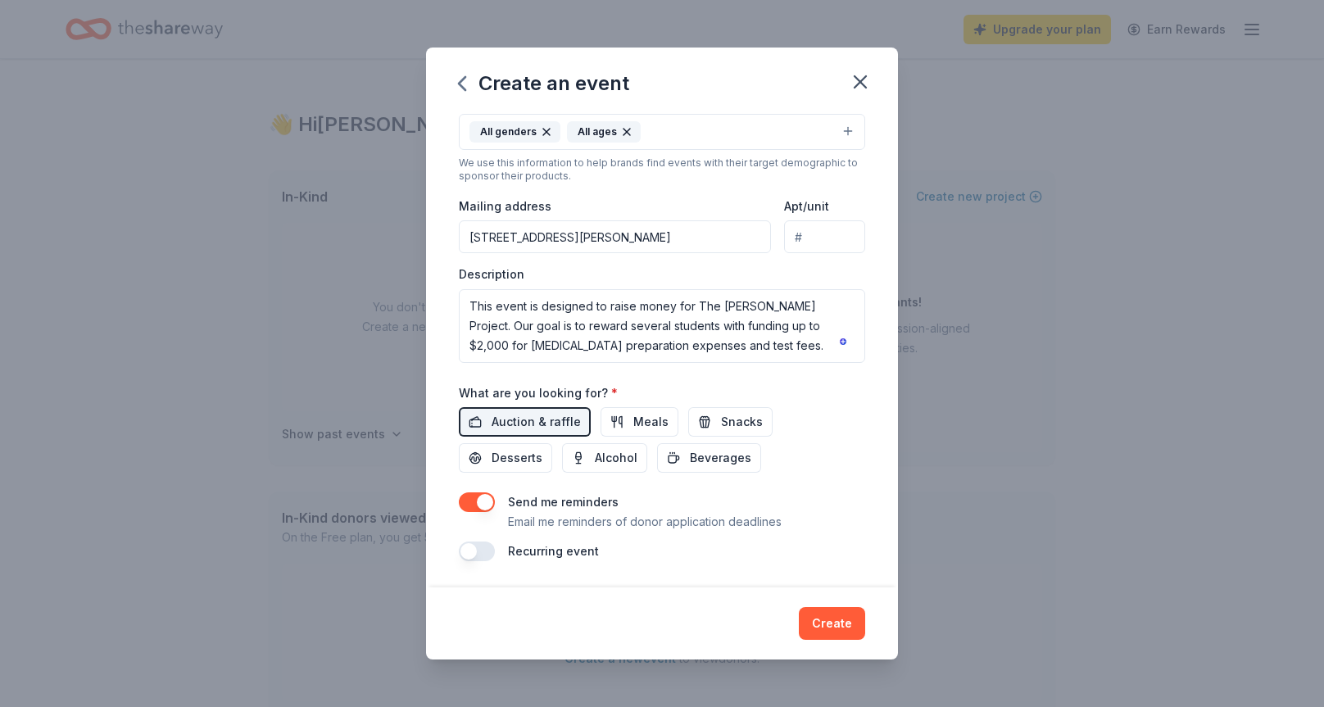
click at [473, 502] on button "button" at bounding box center [477, 502] width 36 height 20
click at [490, 501] on button "button" at bounding box center [477, 502] width 36 height 20
click at [832, 622] on button "Create" at bounding box center [832, 623] width 66 height 33
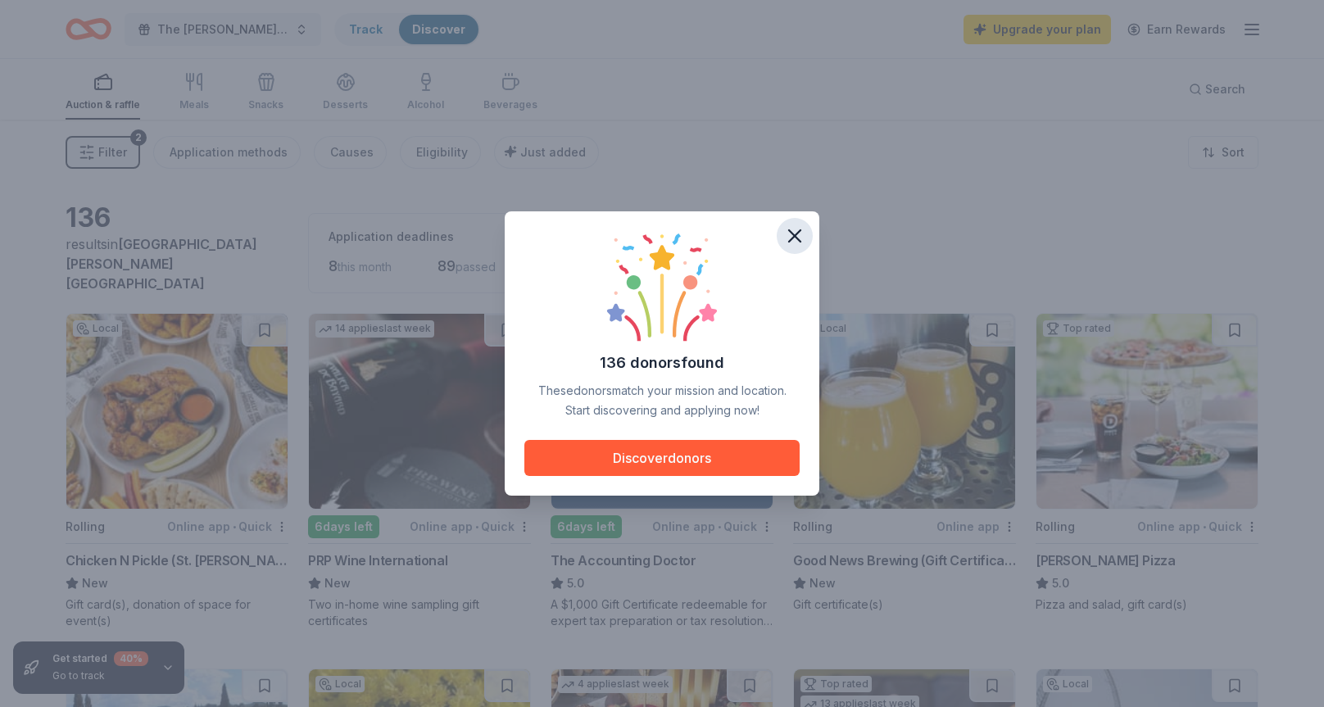
click at [799, 238] on icon "button" at bounding box center [794, 235] width 23 height 23
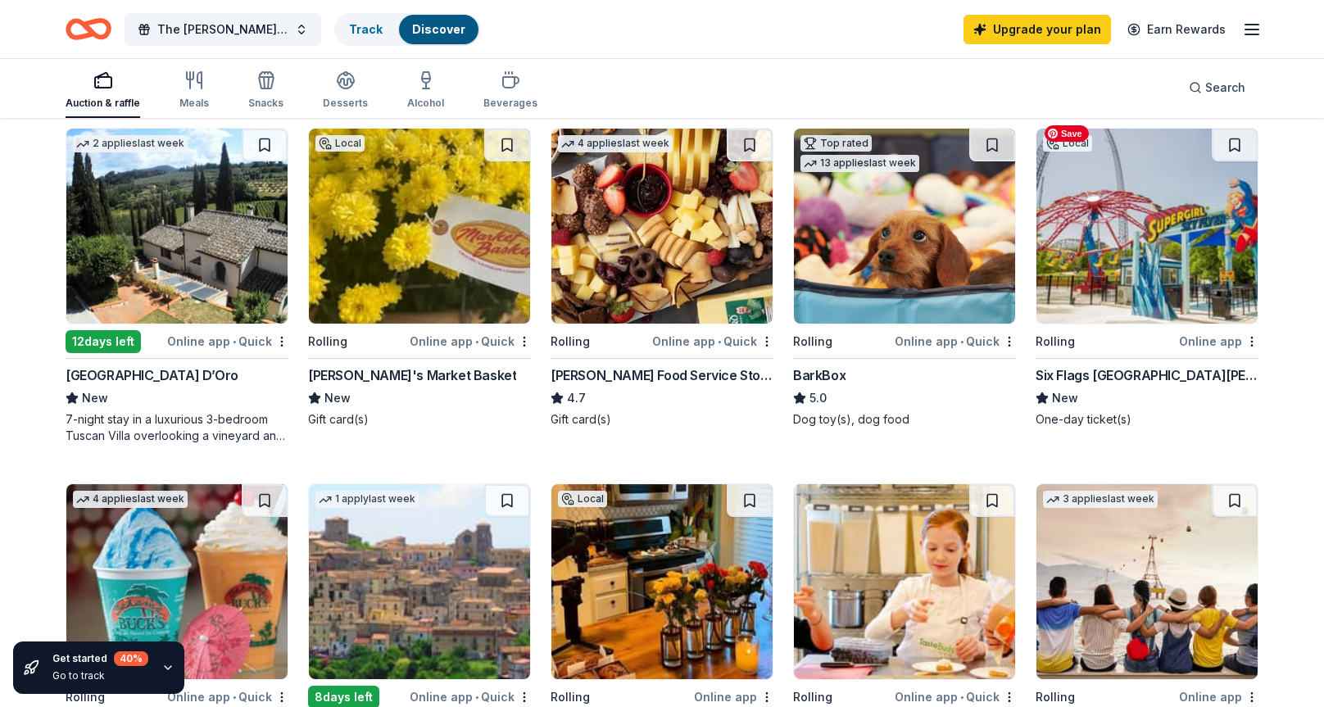
scroll to position [542, 0]
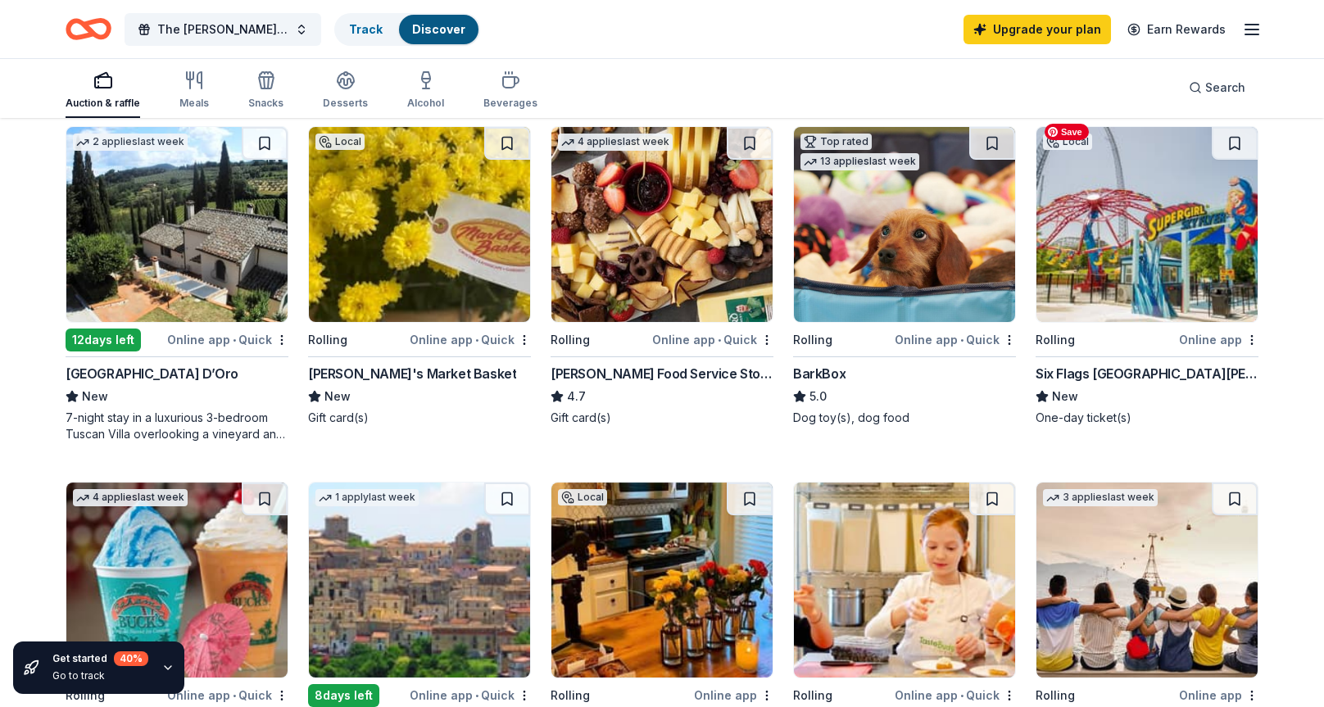
click at [1109, 250] on img at bounding box center [1146, 224] width 221 height 195
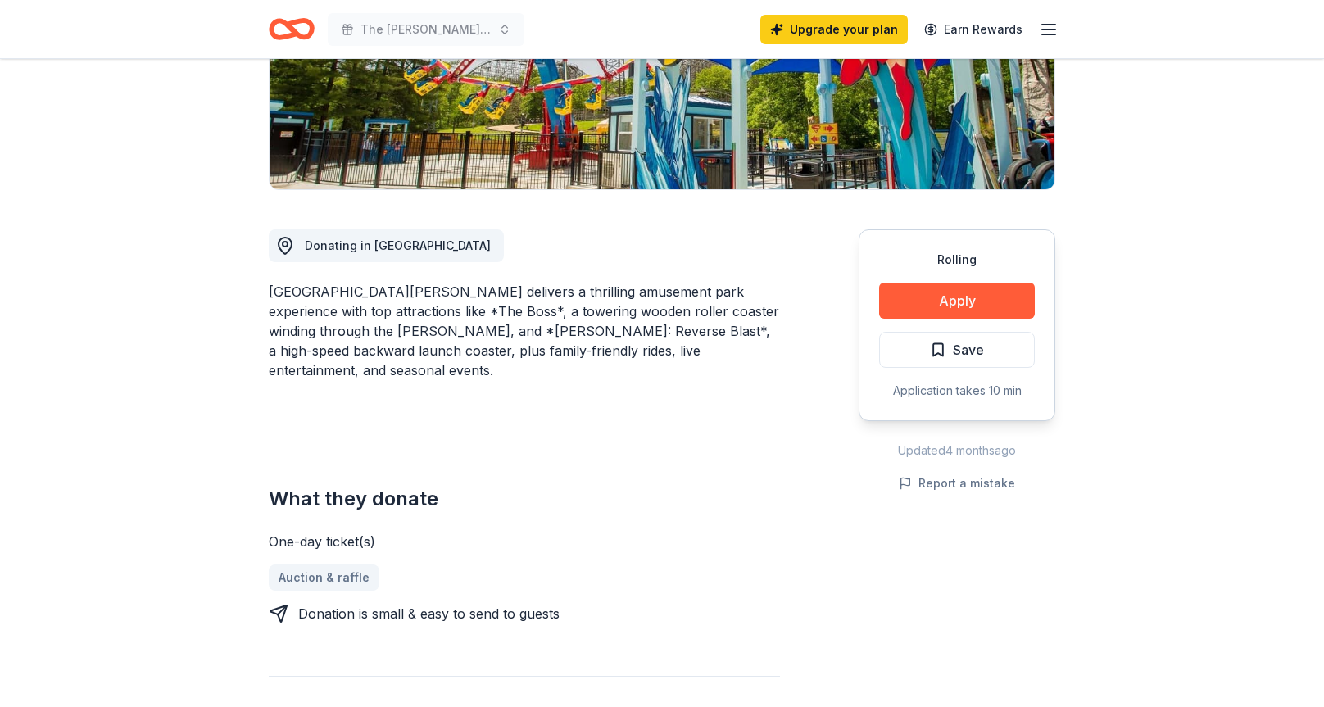
scroll to position [312, 0]
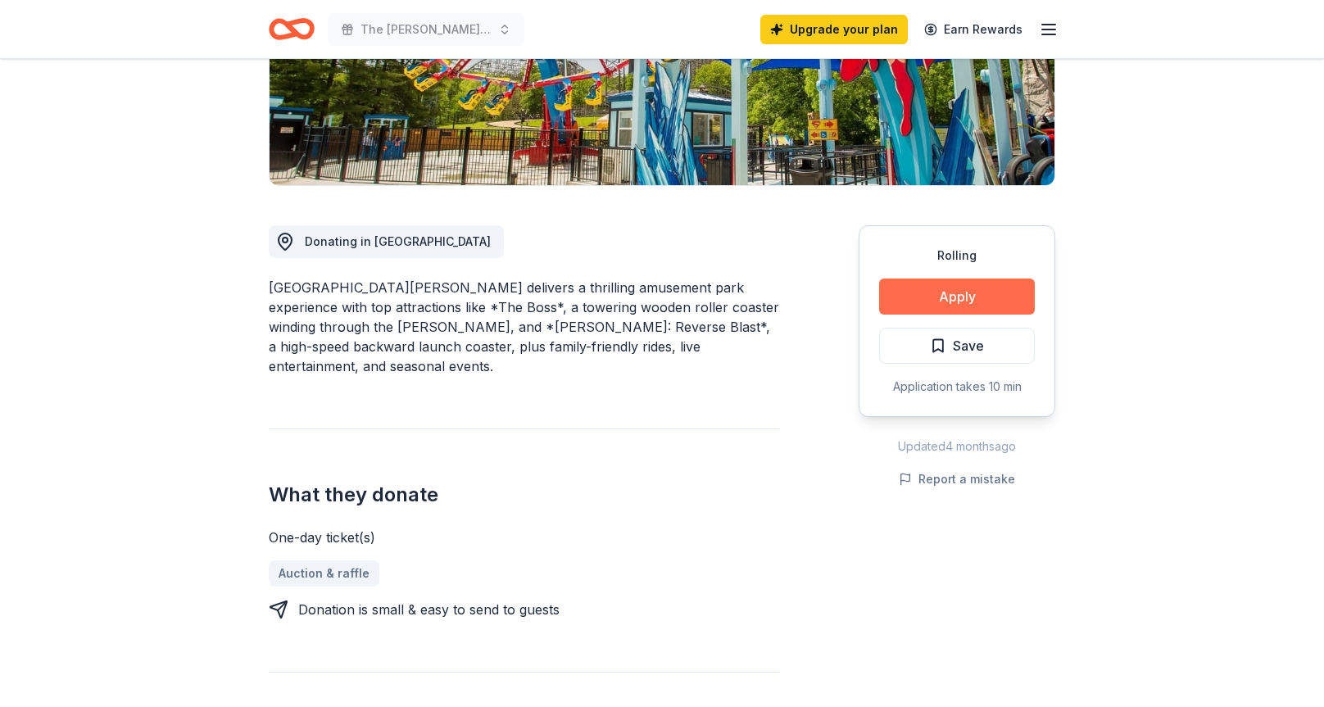
click at [1013, 295] on button "Apply" at bounding box center [957, 296] width 156 height 36
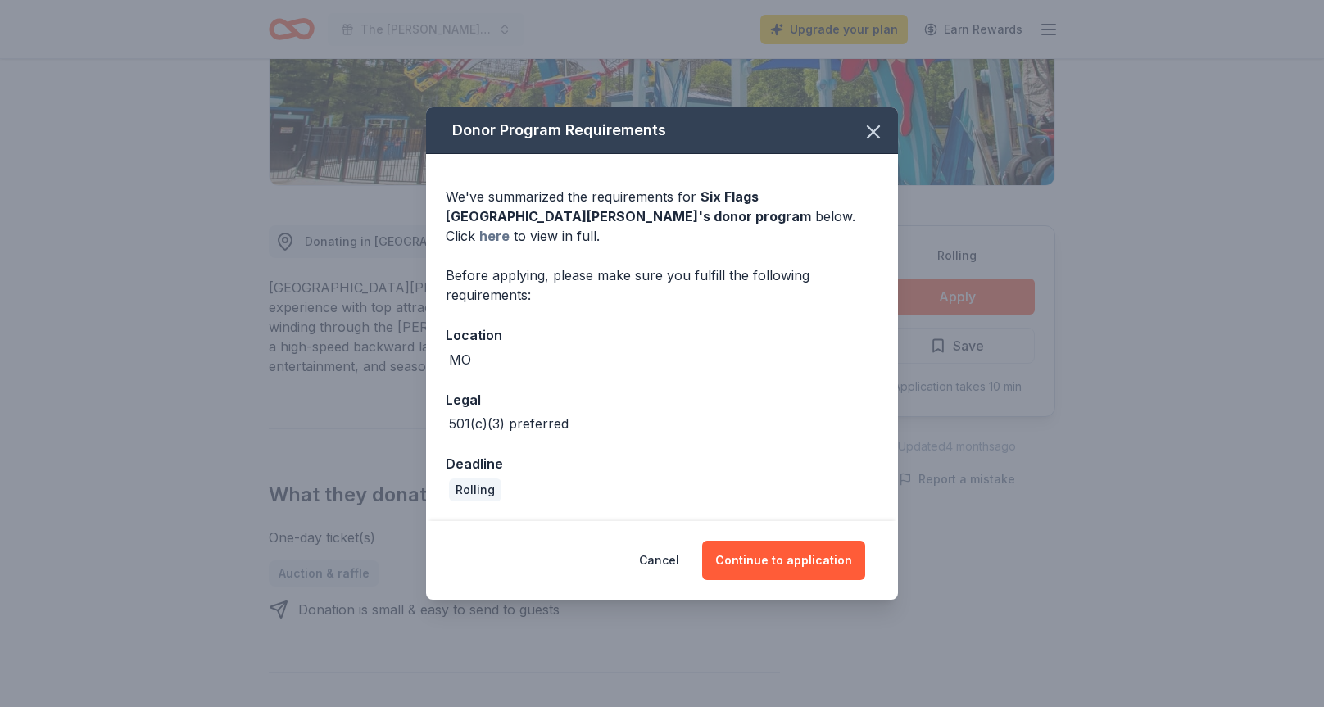
click at [509, 228] on link "here" at bounding box center [494, 236] width 30 height 20
click at [783, 547] on button "Continue to application" at bounding box center [783, 560] width 163 height 39
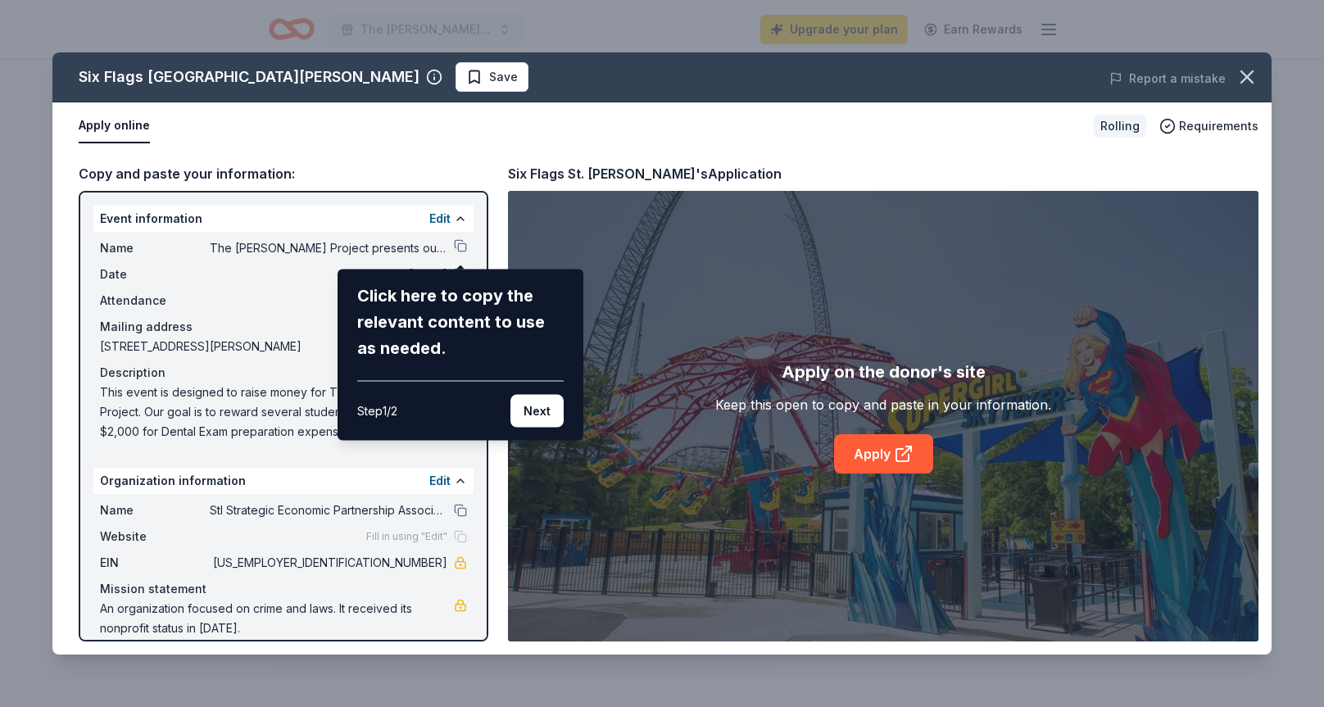
click at [345, 478] on div "Six Flags St. Louis Save Report a mistake Apply online Rolling Requirements Cop…" at bounding box center [661, 353] width 1219 height 602
click at [536, 418] on button "Next" at bounding box center [536, 411] width 53 height 33
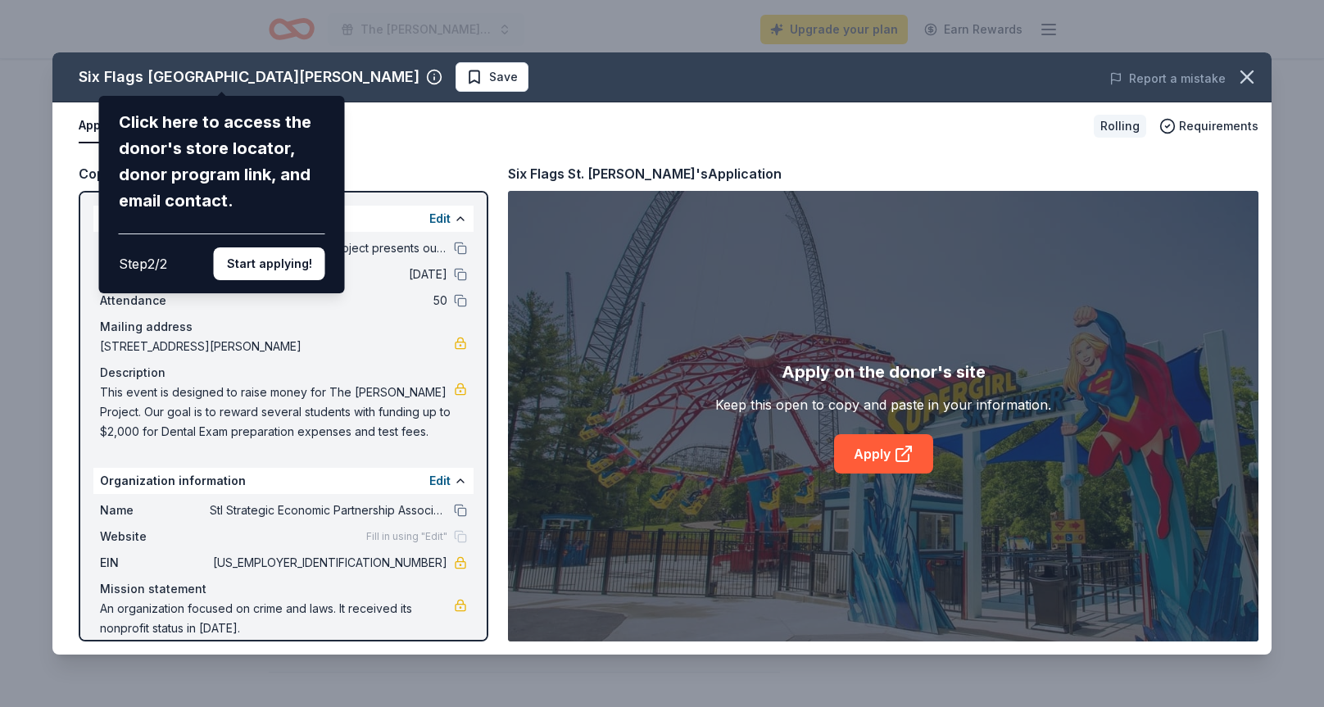
click at [439, 229] on div "Six Flags St. Louis Click here to access the donor's store locator, donor progr…" at bounding box center [661, 353] width 1219 height 602
click at [280, 269] on button "Start applying!" at bounding box center [269, 263] width 111 height 33
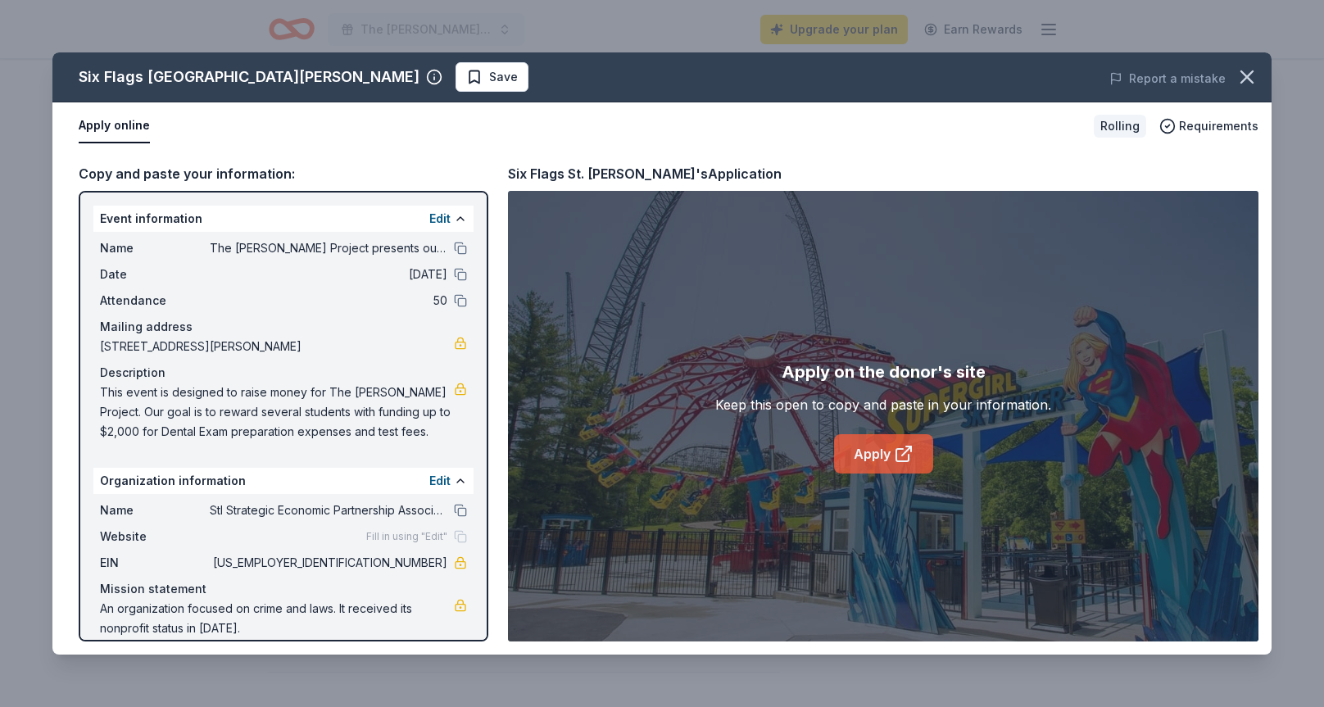
click at [908, 454] on icon at bounding box center [902, 455] width 12 height 12
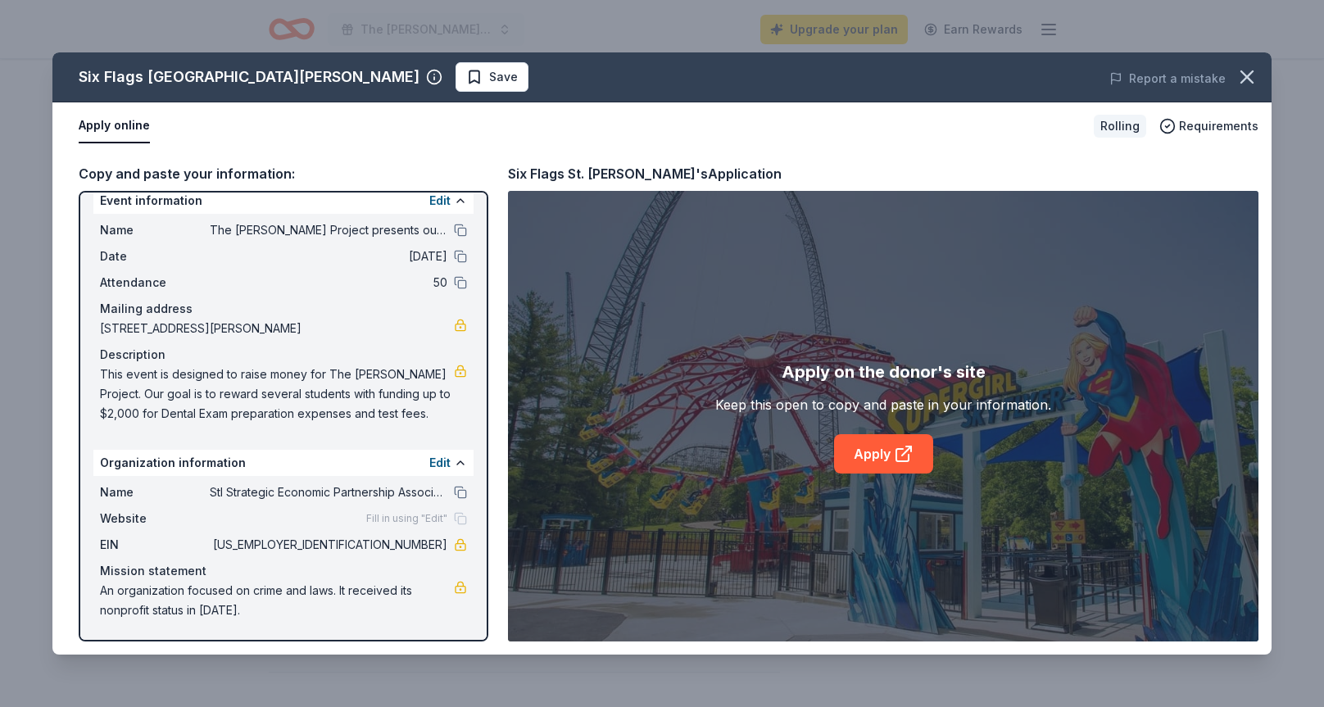
click at [198, 206] on div "Event information Edit" at bounding box center [283, 201] width 380 height 26
click at [461, 200] on button at bounding box center [460, 200] width 13 height 13
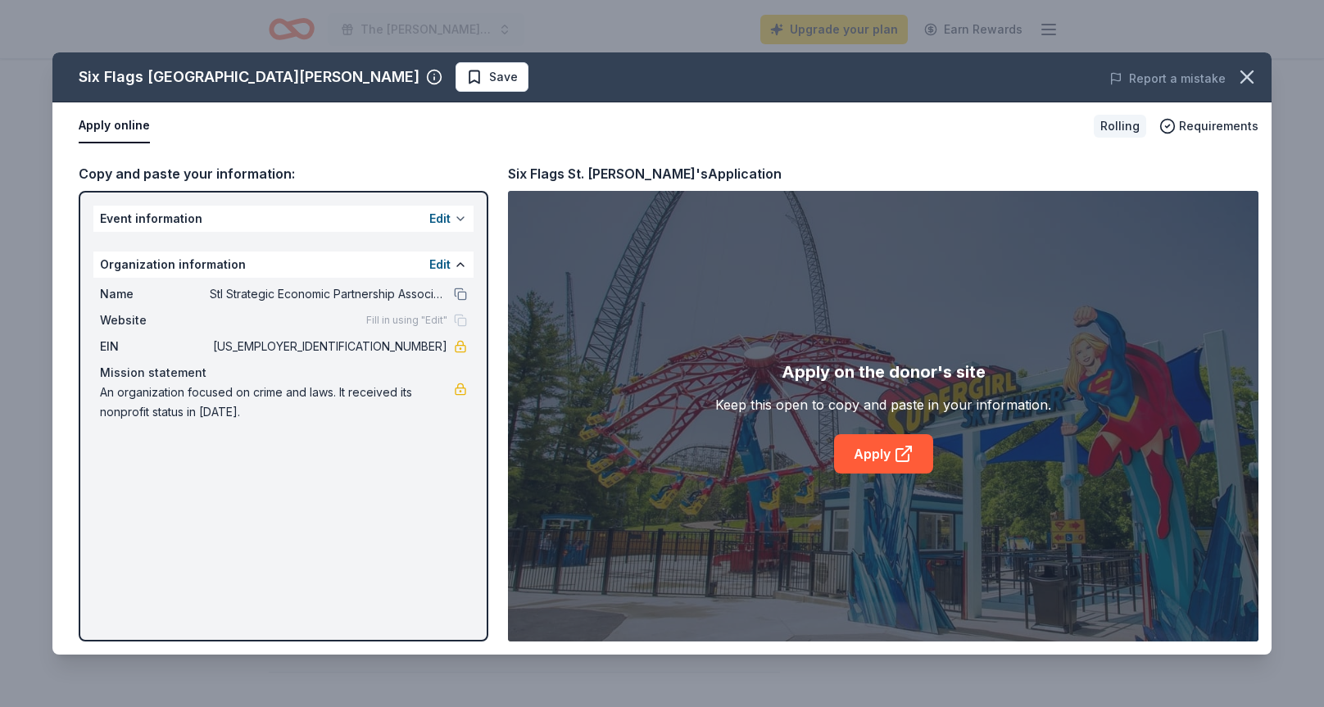
scroll to position [0, 0]
click at [456, 221] on button at bounding box center [460, 218] width 13 height 13
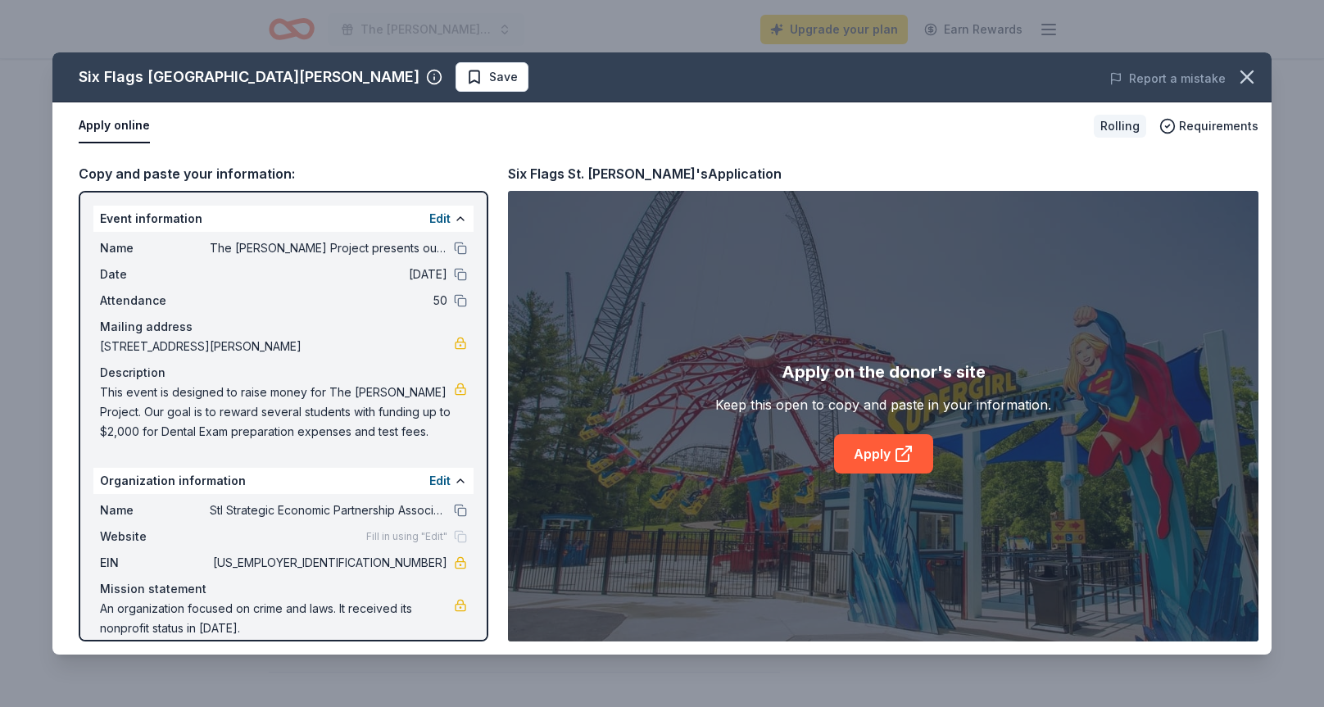
click at [387, 245] on span "The [PERSON_NAME] Project presents our first Trivia Night" at bounding box center [329, 248] width 238 height 20
click at [463, 249] on button at bounding box center [460, 248] width 13 height 13
click at [457, 390] on link at bounding box center [460, 388] width 13 height 13
click at [489, 77] on span "Save" at bounding box center [503, 77] width 29 height 20
click at [1245, 131] on span "Requirements" at bounding box center [1218, 126] width 79 height 20
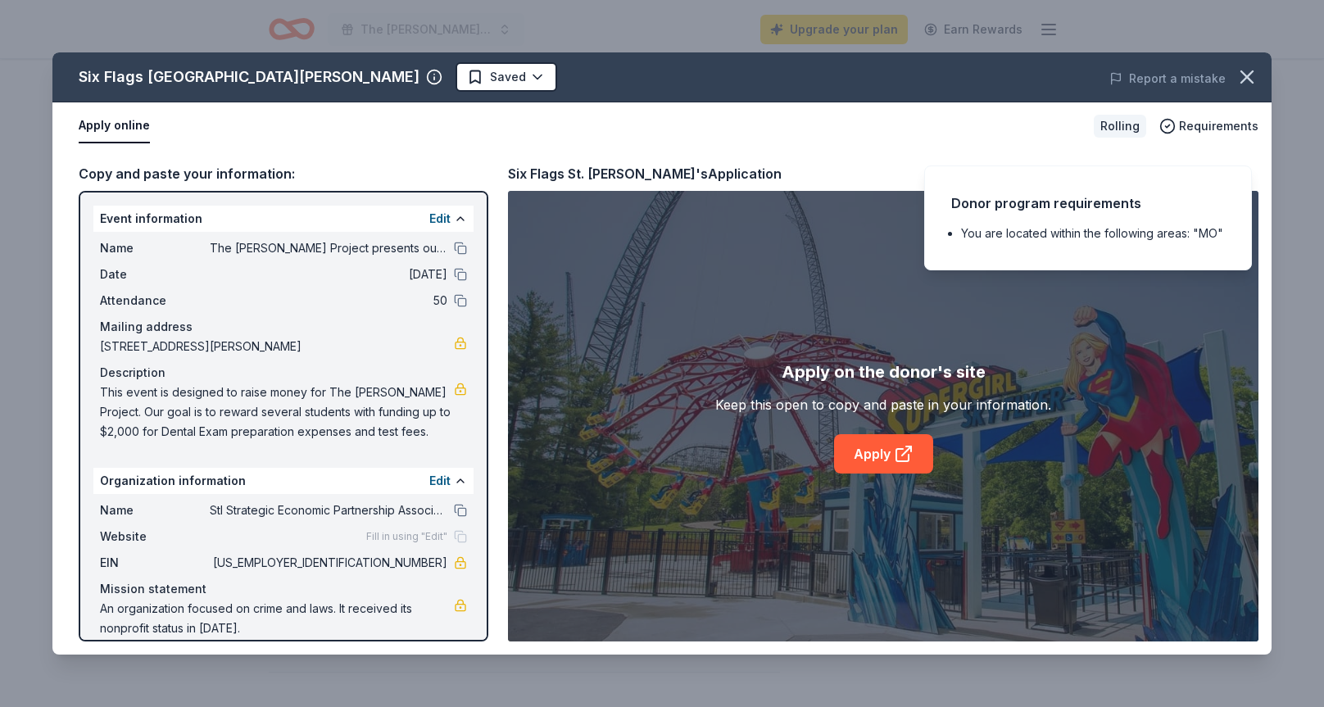
click at [1108, 227] on div "Donor program requirements You are located within the following areas: "MO"" at bounding box center [1088, 217] width 328 height 105
click at [902, 456] on icon at bounding box center [904, 454] width 20 height 20
